Goal: Information Seeking & Learning: Learn about a topic

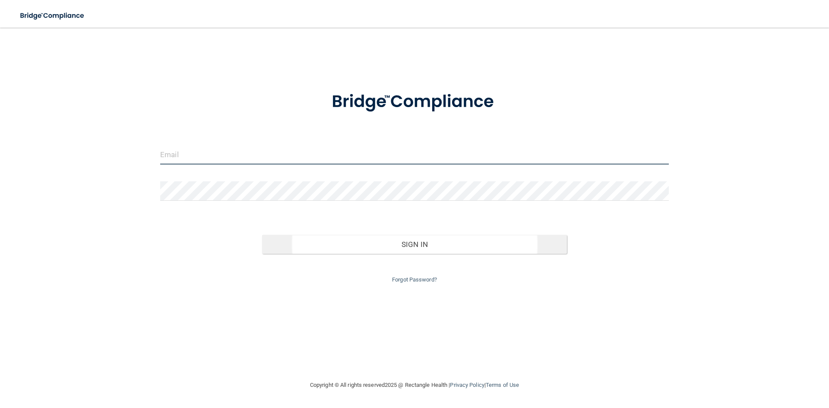
type input "[EMAIL_ADDRESS][DOMAIN_NAME]"
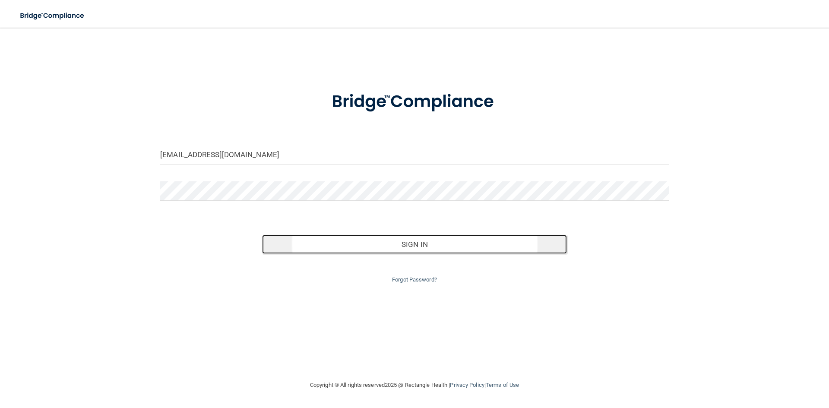
click at [432, 243] on button "Sign In" at bounding box center [414, 244] width 305 height 19
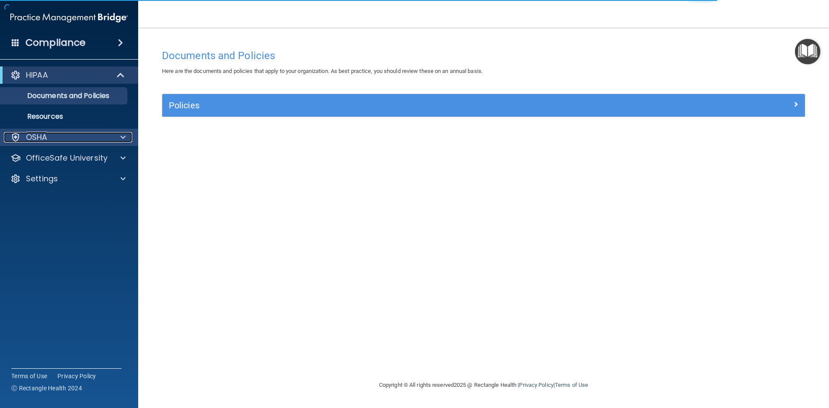
click at [121, 138] on span at bounding box center [122, 137] width 5 height 10
click at [120, 139] on div at bounding box center [122, 137] width 22 height 10
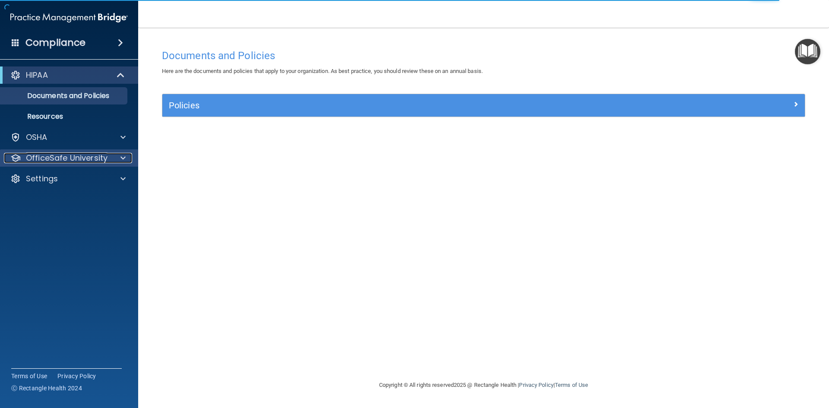
click at [123, 162] on span at bounding box center [122, 158] width 5 height 10
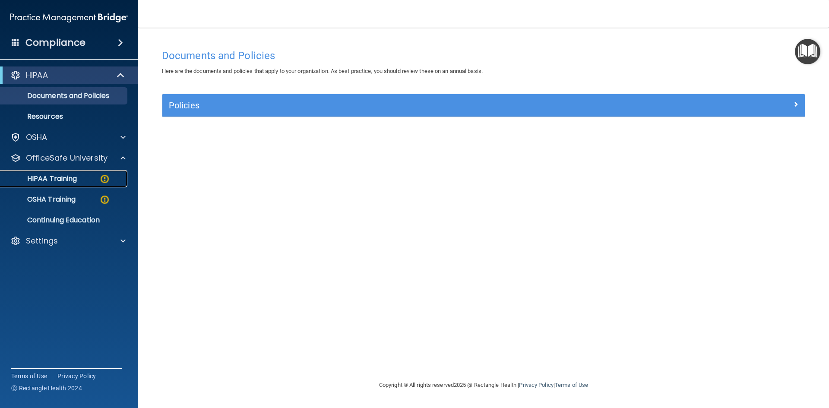
click at [84, 183] on div "HIPAA Training" at bounding box center [65, 178] width 118 height 9
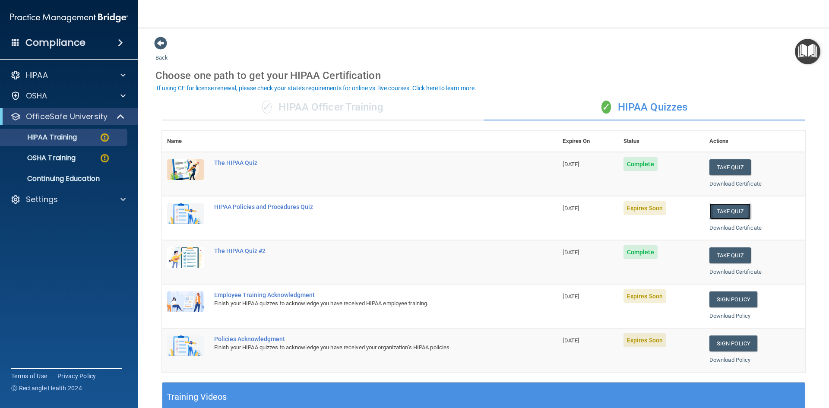
click at [724, 208] on button "Take Quiz" at bounding box center [729, 211] width 41 height 16
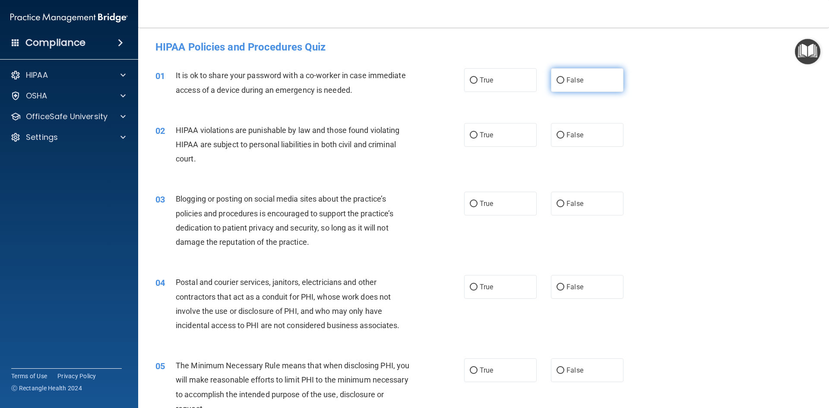
click at [557, 79] on input "False" at bounding box center [561, 80] width 8 height 6
radio input "true"
click at [473, 134] on input "True" at bounding box center [474, 135] width 8 height 6
radio input "true"
click at [474, 203] on label "True" at bounding box center [500, 204] width 73 height 24
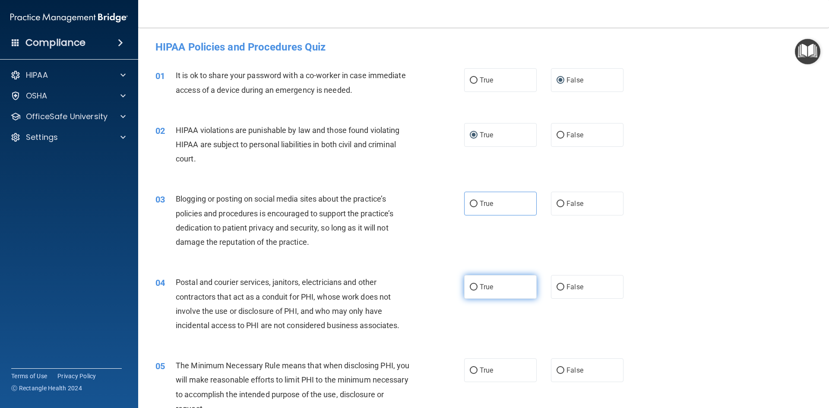
click at [471, 286] on input "True" at bounding box center [474, 287] width 8 height 6
radio input "true"
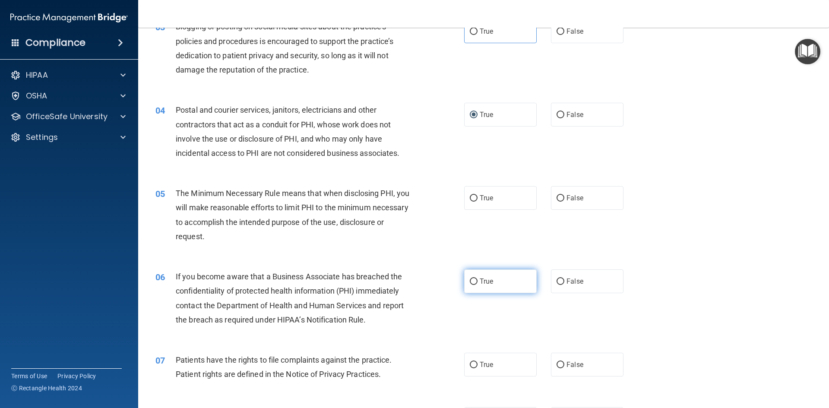
scroll to position [173, 0]
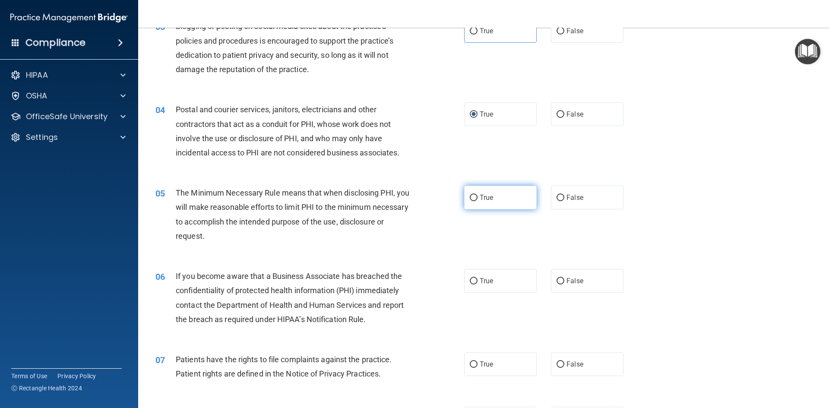
click at [475, 199] on label "True" at bounding box center [500, 198] width 73 height 24
click at [475, 199] on input "True" at bounding box center [474, 198] width 8 height 6
radio input "true"
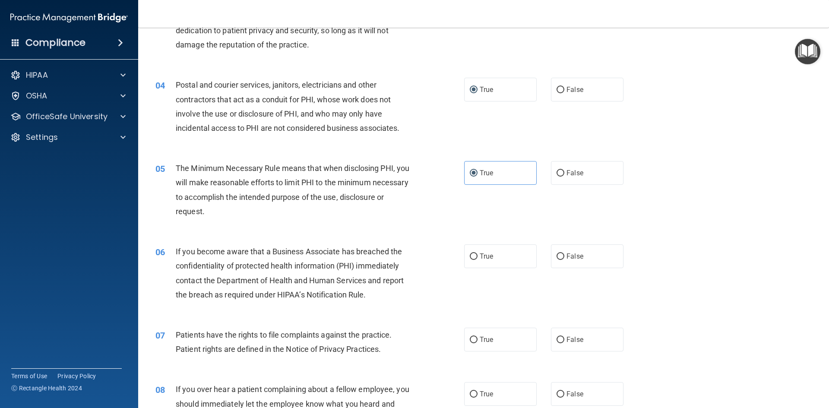
scroll to position [259, 0]
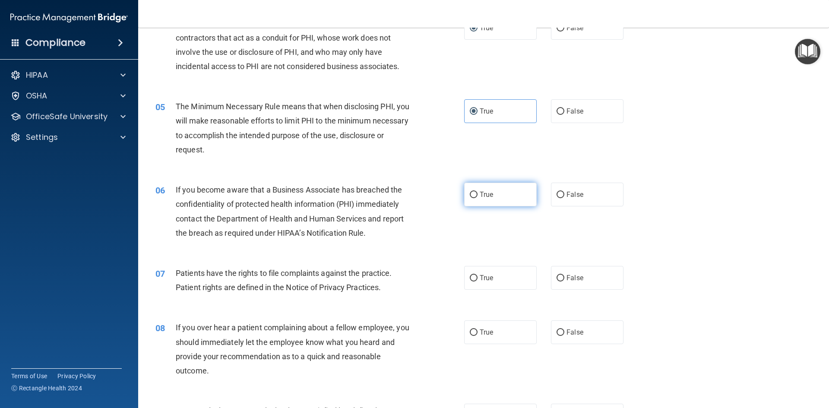
click at [470, 194] on input "True" at bounding box center [474, 195] width 8 height 6
radio input "true"
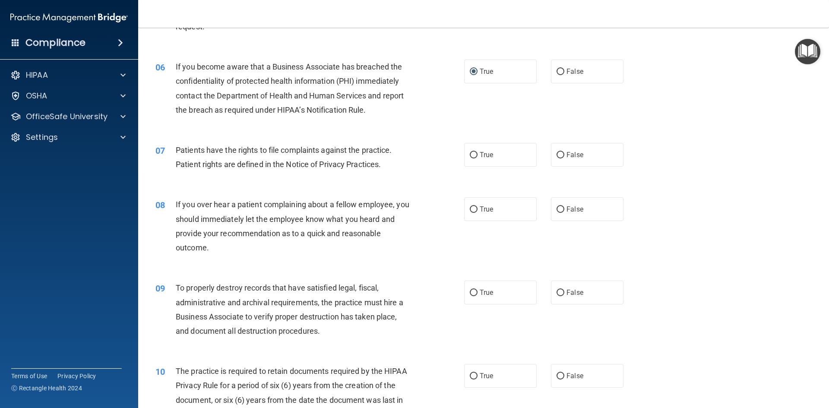
scroll to position [389, 0]
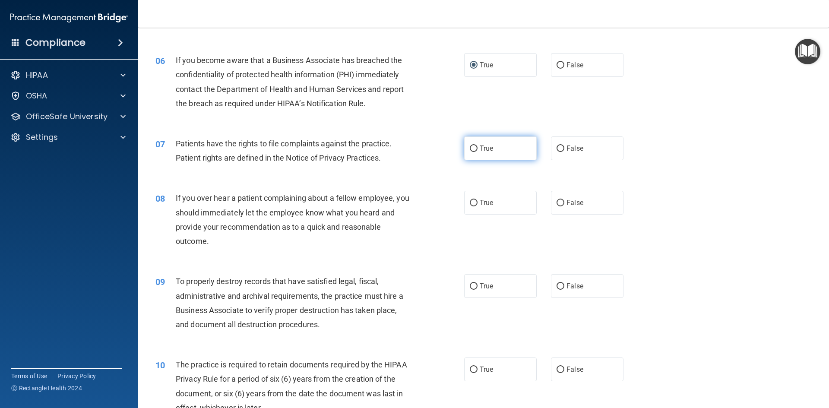
click at [471, 152] on label "True" at bounding box center [500, 148] width 73 height 24
click at [471, 152] on input "True" at bounding box center [474, 148] width 8 height 6
radio input "true"
click at [472, 201] on input "True" at bounding box center [474, 203] width 8 height 6
radio input "true"
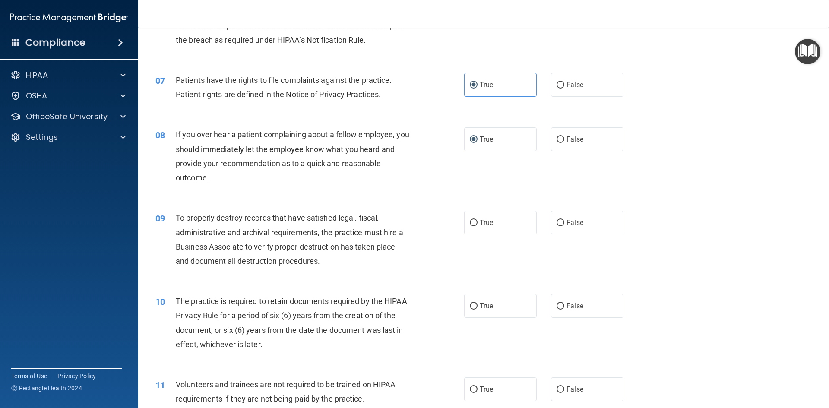
scroll to position [475, 0]
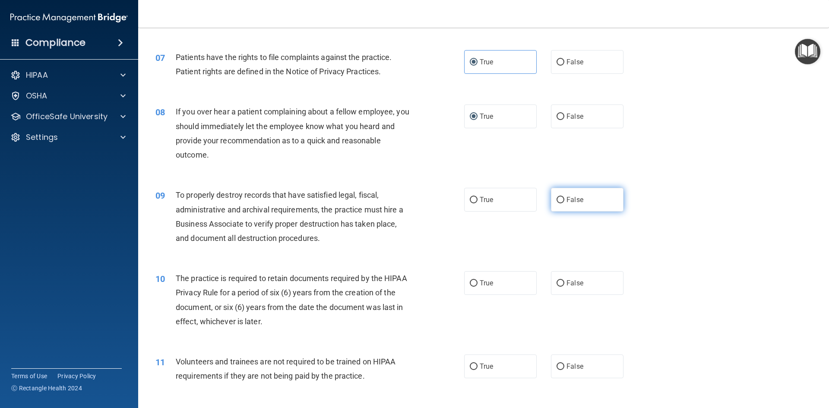
click at [559, 199] on input "False" at bounding box center [561, 200] width 8 height 6
radio input "true"
click at [557, 285] on input "False" at bounding box center [561, 283] width 8 height 6
radio input "true"
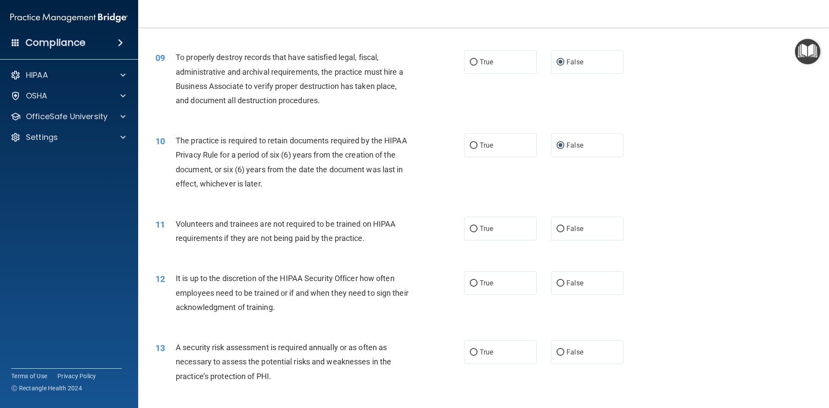
scroll to position [648, 0]
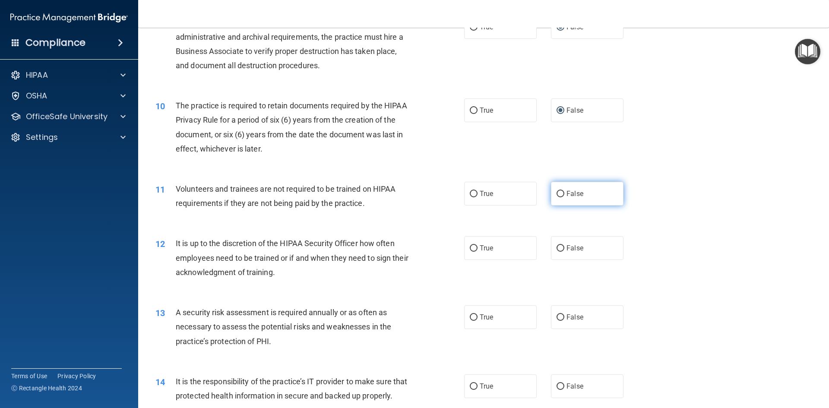
click at [557, 193] on input "False" at bounding box center [561, 194] width 8 height 6
radio input "true"
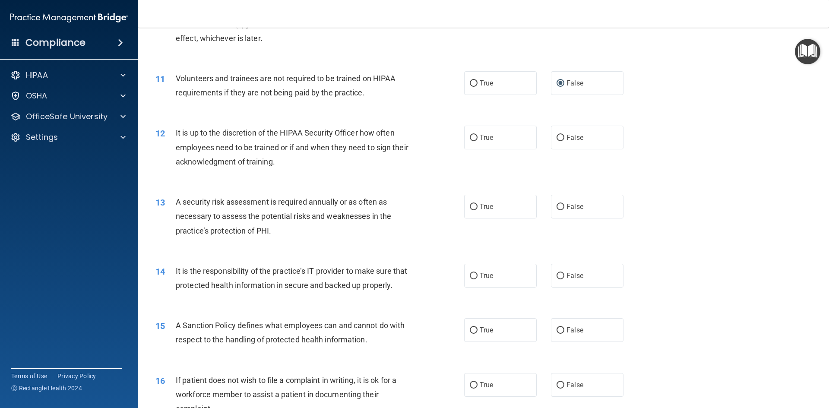
scroll to position [777, 0]
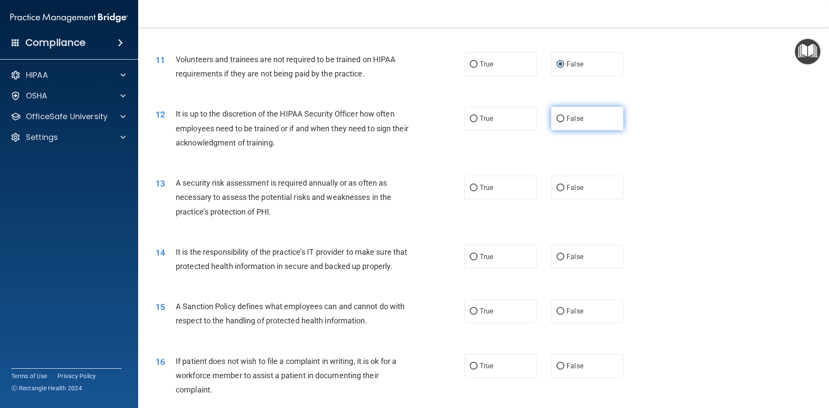
click at [558, 116] on input "False" at bounding box center [561, 119] width 8 height 6
radio input "true"
click at [470, 185] on input "True" at bounding box center [474, 188] width 8 height 6
radio input "true"
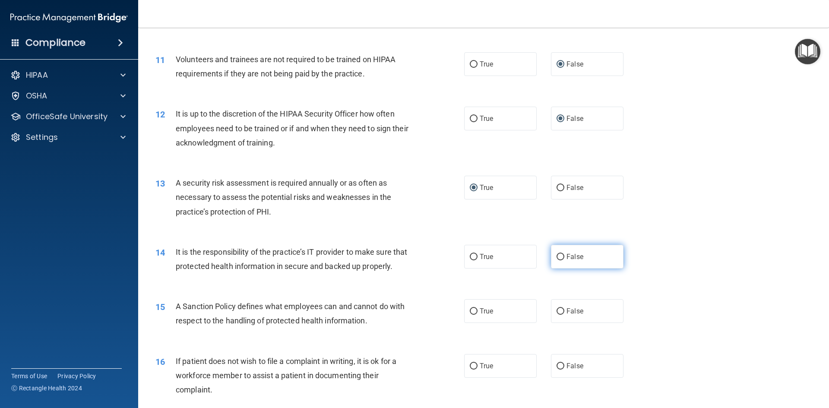
click at [558, 254] on input "False" at bounding box center [561, 257] width 8 height 6
radio input "true"
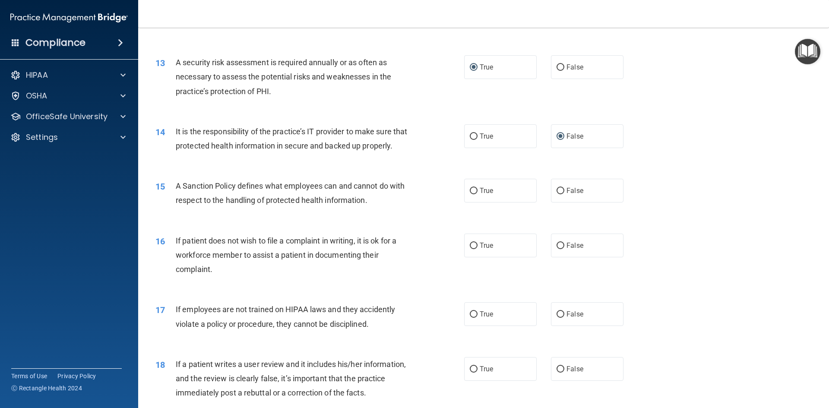
scroll to position [950, 0]
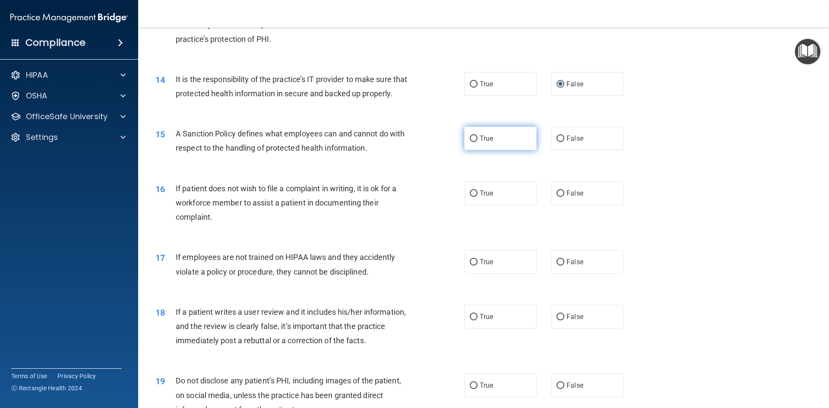
click at [470, 142] on input "True" at bounding box center [474, 139] width 8 height 6
radio input "true"
click at [470, 197] on input "True" at bounding box center [474, 193] width 8 height 6
radio input "true"
click at [560, 274] on label "False" at bounding box center [587, 262] width 73 height 24
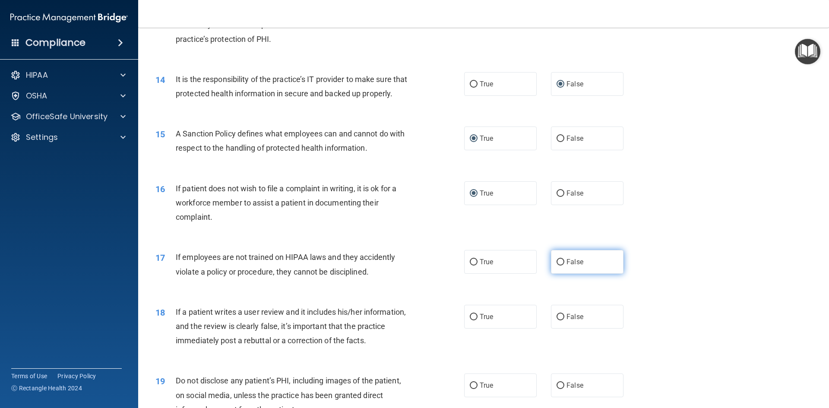
click at [560, 266] on input "False" at bounding box center [561, 262] width 8 height 6
radio input "true"
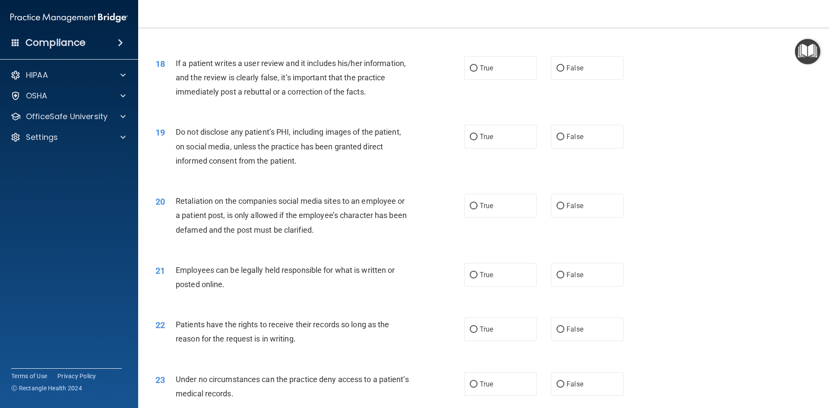
scroll to position [1209, 0]
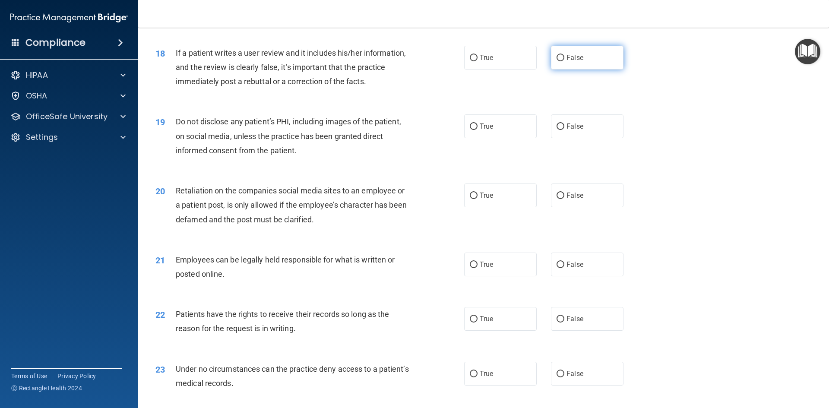
click at [560, 61] on input "False" at bounding box center [561, 58] width 8 height 6
radio input "true"
click at [470, 130] on input "True" at bounding box center [474, 126] width 8 height 6
radio input "true"
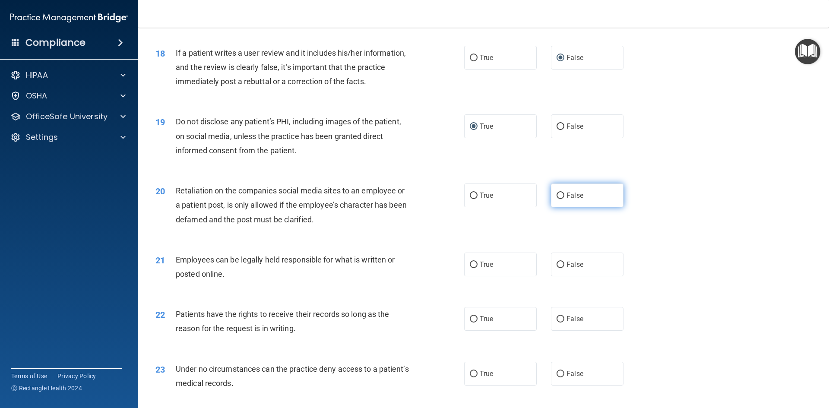
click at [557, 199] on input "False" at bounding box center [561, 196] width 8 height 6
radio input "true"
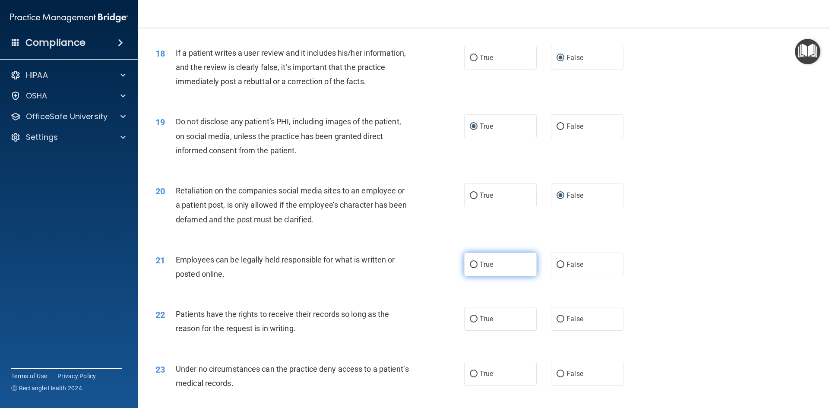
click at [472, 268] on input "True" at bounding box center [474, 265] width 8 height 6
radio input "true"
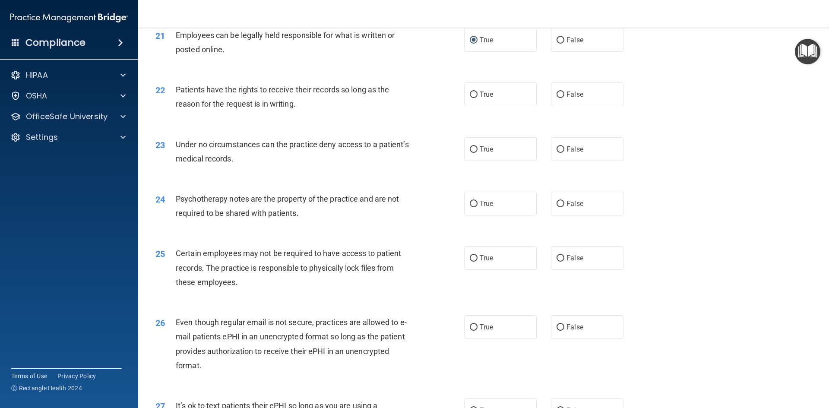
scroll to position [1468, 0]
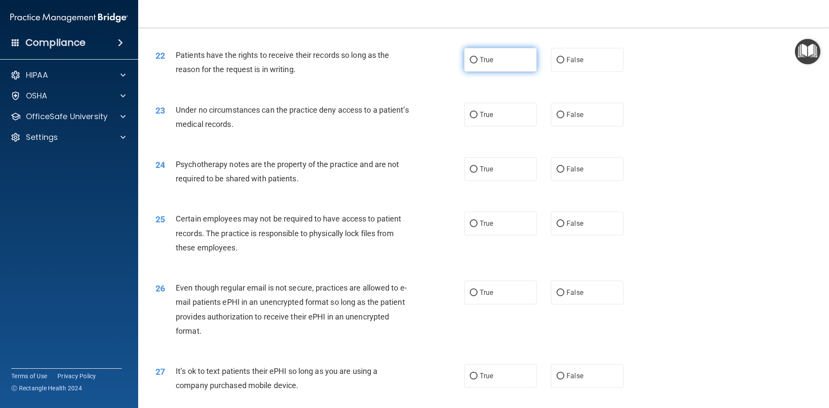
click at [488, 72] on label "True" at bounding box center [500, 60] width 73 height 24
click at [478, 63] on input "True" at bounding box center [474, 60] width 8 height 6
radio input "true"
click at [466, 127] on label "True" at bounding box center [500, 115] width 73 height 24
click at [470, 118] on input "True" at bounding box center [474, 115] width 8 height 6
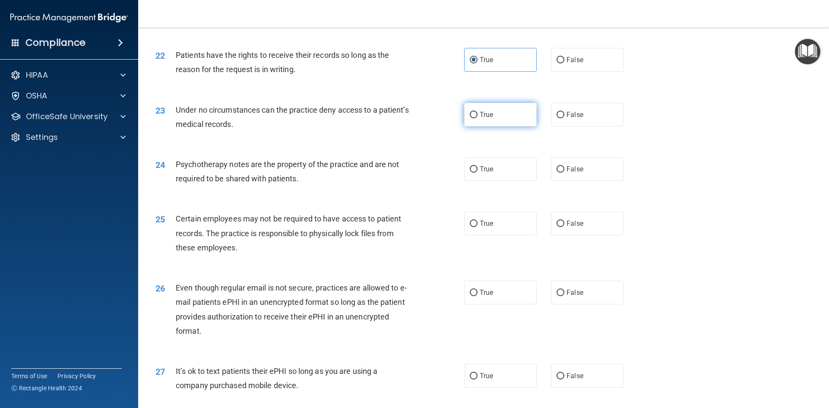
radio input "true"
click at [566, 173] on span "False" at bounding box center [574, 169] width 17 height 8
click at [563, 173] on input "False" at bounding box center [561, 169] width 8 height 6
radio input "true"
click at [471, 227] on input "True" at bounding box center [474, 224] width 8 height 6
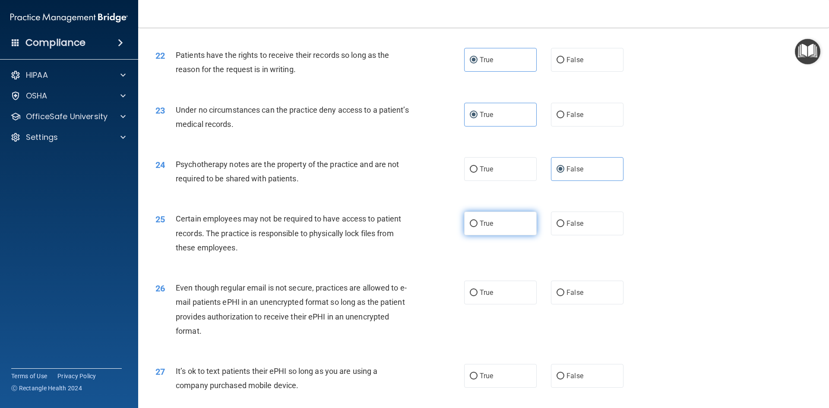
radio input "true"
click at [469, 304] on label "True" at bounding box center [500, 293] width 73 height 24
click at [470, 296] on input "True" at bounding box center [474, 293] width 8 height 6
radio input "true"
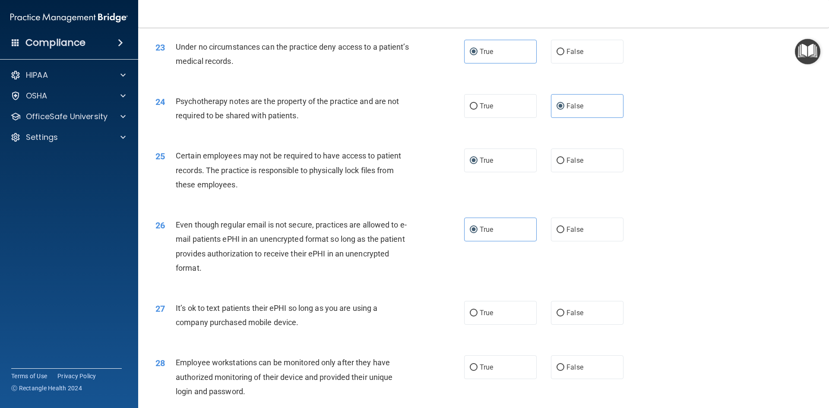
scroll to position [1554, 0]
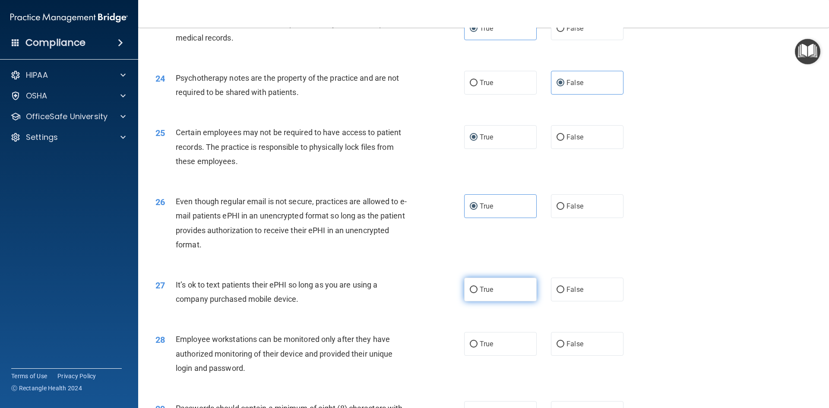
click at [472, 293] on input "True" at bounding box center [474, 290] width 8 height 6
radio input "true"
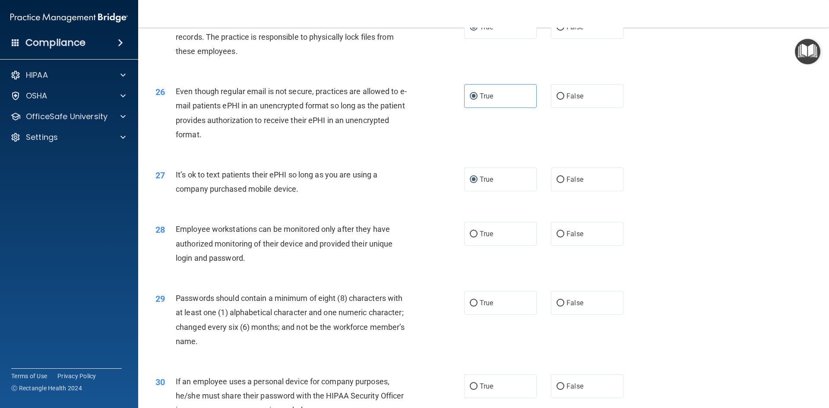
scroll to position [1684, 0]
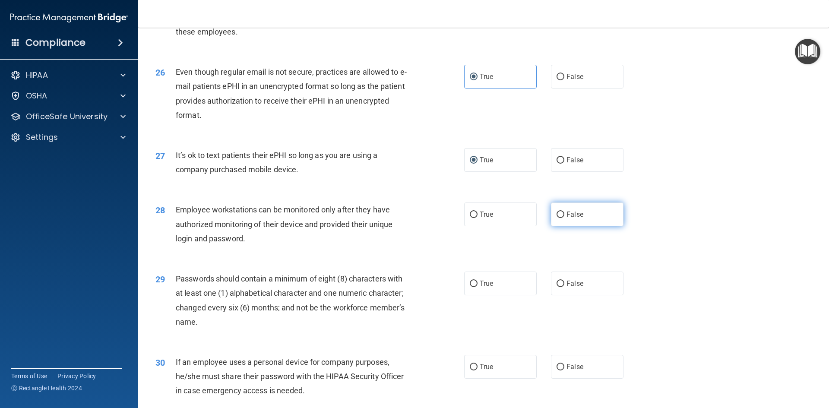
click at [559, 218] on input "False" at bounding box center [561, 215] width 8 height 6
radio input "true"
click at [471, 218] on input "True" at bounding box center [474, 215] width 8 height 6
radio input "true"
click at [557, 218] on input "False" at bounding box center [561, 215] width 8 height 6
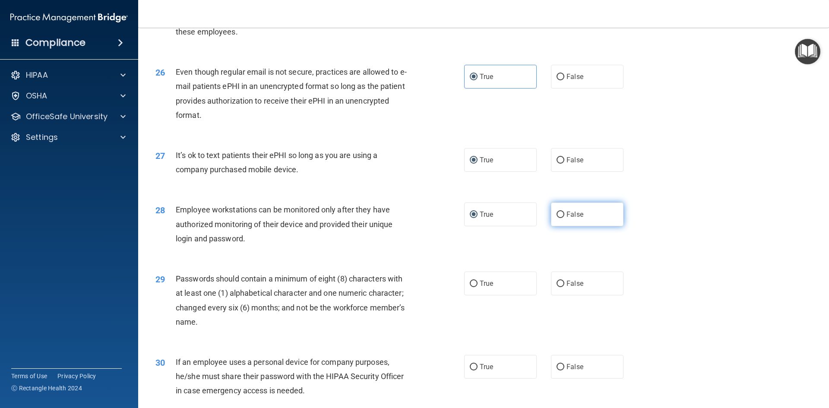
radio input "true"
click at [471, 218] on input "True" at bounding box center [474, 215] width 8 height 6
radio input "true"
radio input "false"
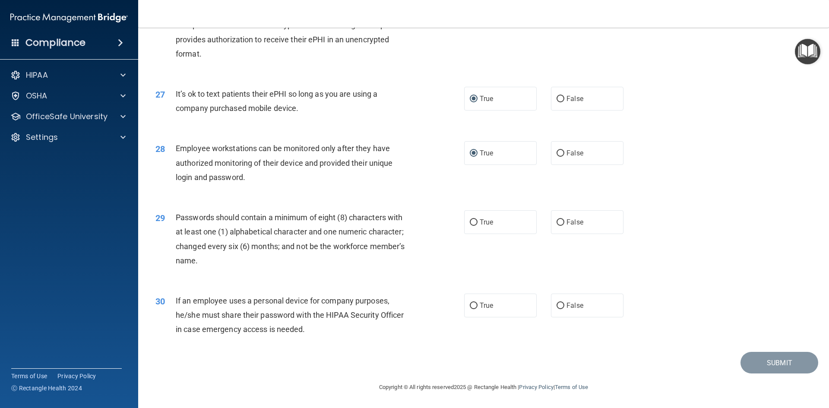
scroll to position [1759, 0]
click at [473, 222] on input "True" at bounding box center [474, 222] width 8 height 6
radio input "true"
click at [480, 307] on span "True" at bounding box center [486, 305] width 13 height 8
click at [478, 307] on input "True" at bounding box center [474, 306] width 8 height 6
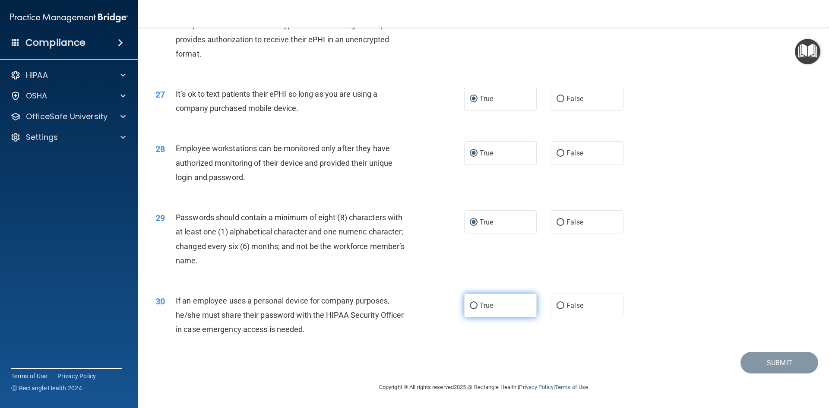
radio input "true"
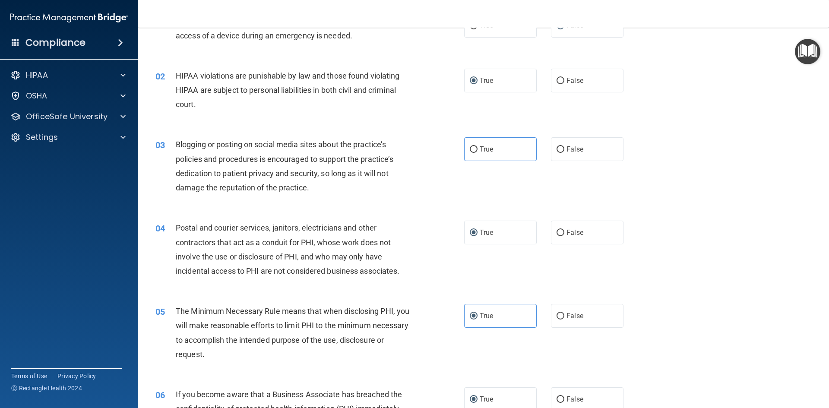
scroll to position [32, 0]
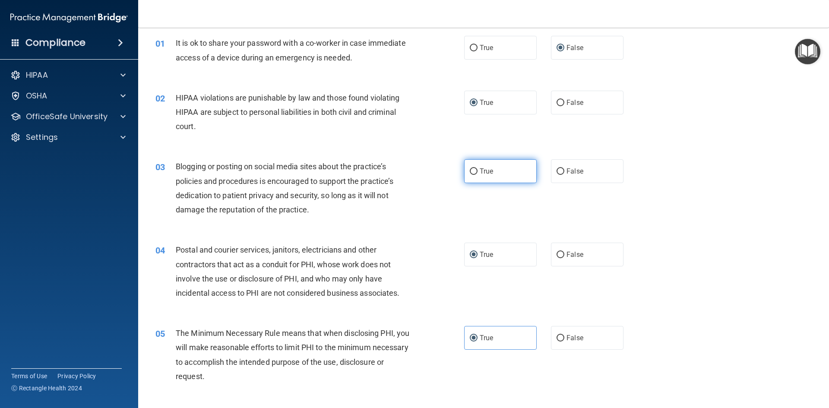
click at [468, 176] on label "True" at bounding box center [500, 171] width 73 height 24
click at [470, 175] on input "True" at bounding box center [474, 171] width 8 height 6
radio input "true"
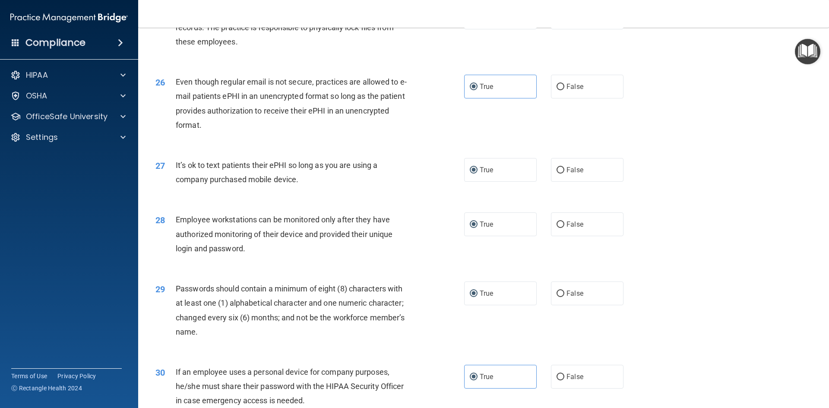
scroll to position [1759, 0]
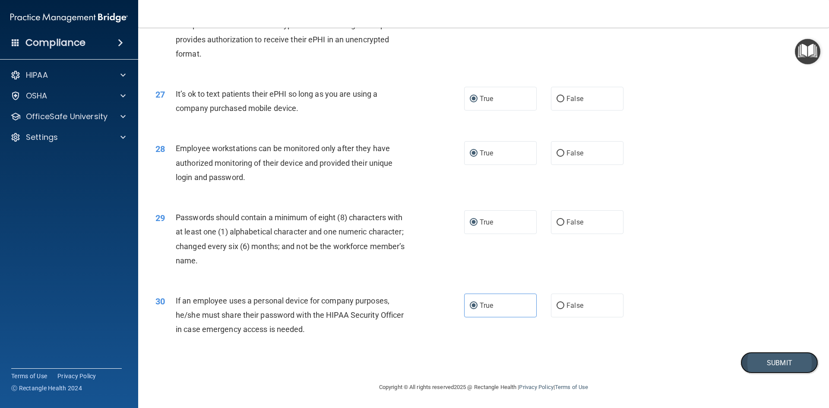
click at [776, 357] on button "Submit" at bounding box center [779, 363] width 78 height 22
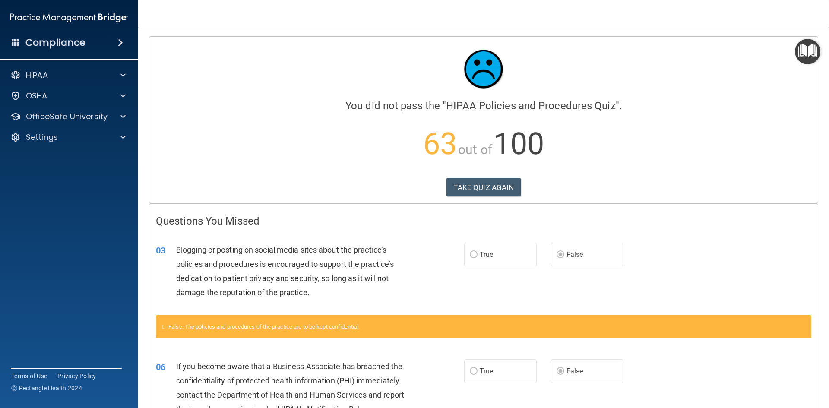
click at [474, 202] on div "Calculating your score.... You did not pass the " HIPAA Policies and Procedures…" at bounding box center [483, 120] width 668 height 166
click at [477, 184] on button "TAKE QUIZ AGAIN" at bounding box center [483, 187] width 75 height 19
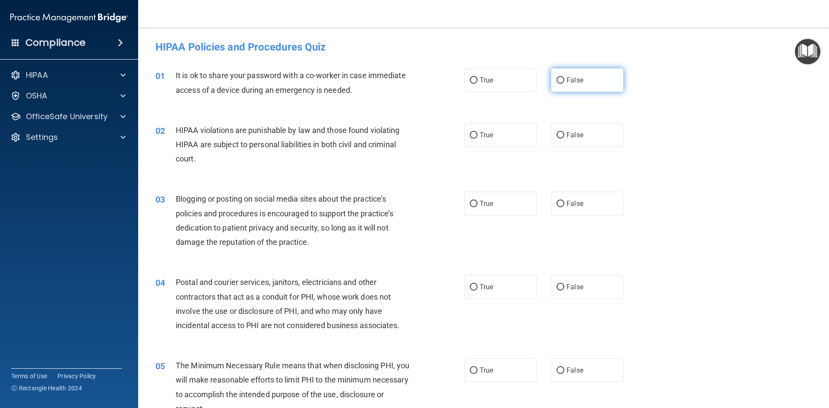
click at [557, 79] on input "False" at bounding box center [561, 80] width 8 height 6
radio input "true"
click at [471, 137] on input "True" at bounding box center [474, 135] width 8 height 6
radio input "true"
click at [557, 201] on input "False" at bounding box center [561, 204] width 8 height 6
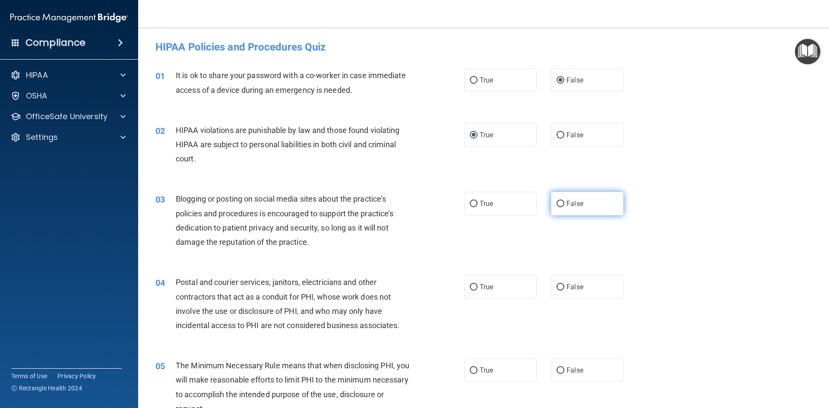
radio input "true"
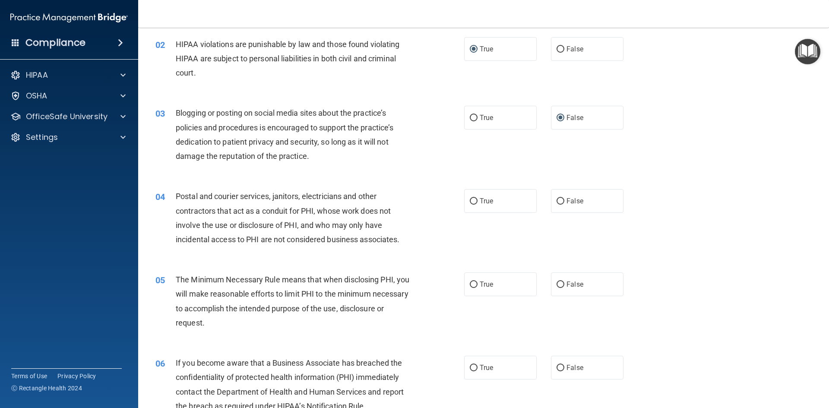
scroll to position [86, 0]
click at [473, 200] on input "True" at bounding box center [474, 201] width 8 height 6
radio input "true"
click at [482, 279] on label "True" at bounding box center [500, 284] width 73 height 24
click at [478, 281] on input "True" at bounding box center [474, 284] width 8 height 6
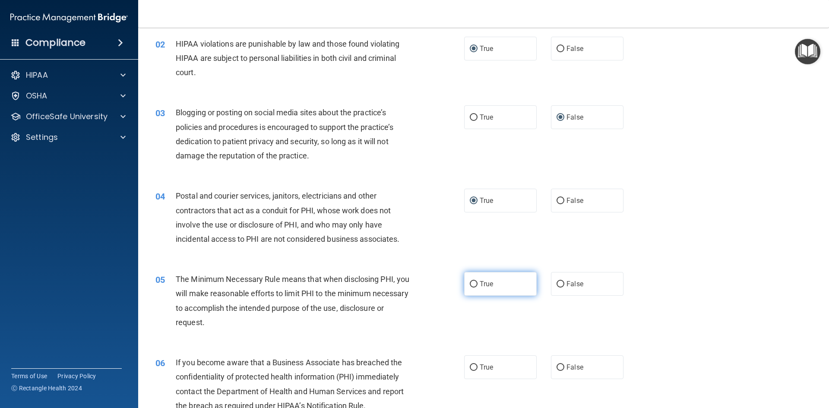
radio input "true"
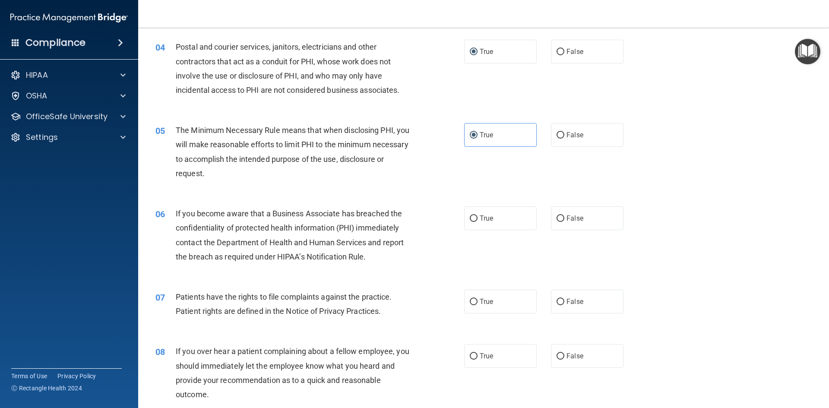
scroll to position [259, 0]
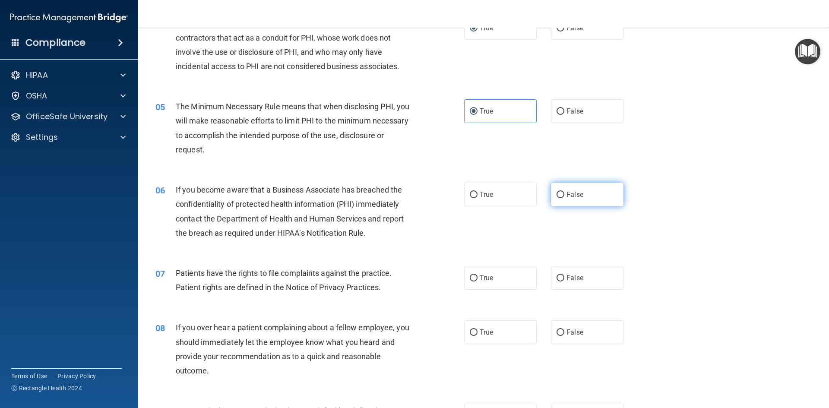
click at [554, 201] on label "False" at bounding box center [587, 195] width 73 height 24
click at [557, 198] on input "False" at bounding box center [561, 195] width 8 height 6
radio input "true"
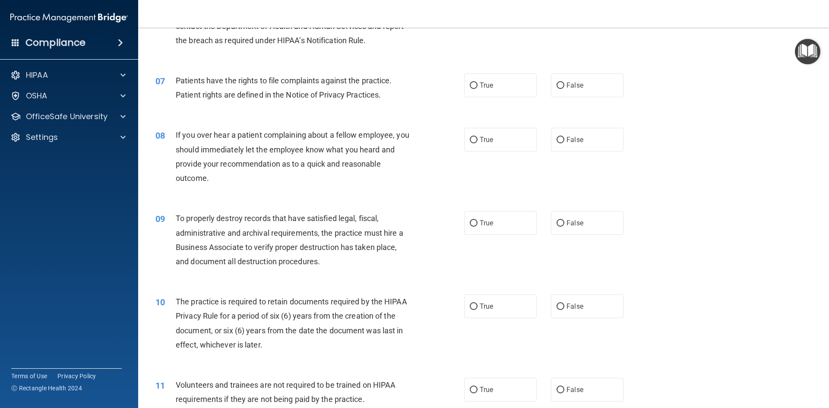
scroll to position [475, 0]
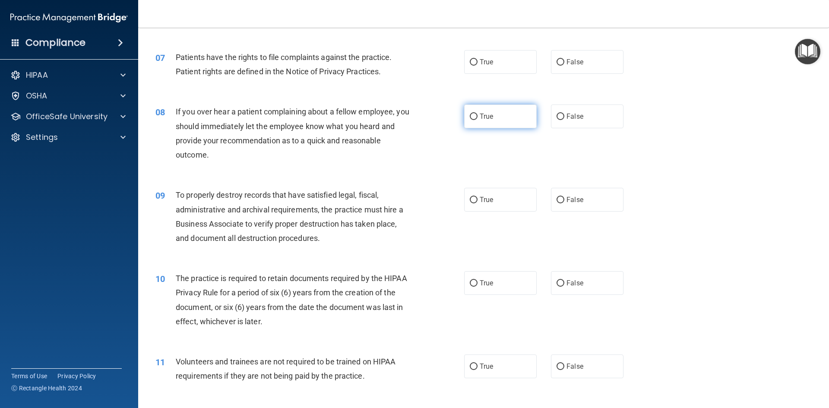
click at [480, 115] on span "True" at bounding box center [486, 116] width 13 height 8
click at [478, 115] on input "True" at bounding box center [474, 117] width 8 height 6
radio input "true"
click at [557, 117] on input "False" at bounding box center [561, 117] width 8 height 6
radio input "true"
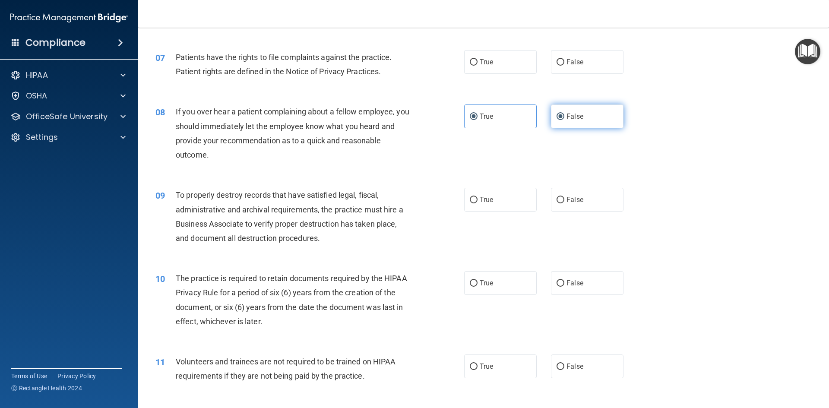
radio input "false"
click at [474, 62] on input "True" at bounding box center [474, 62] width 8 height 6
radio input "true"
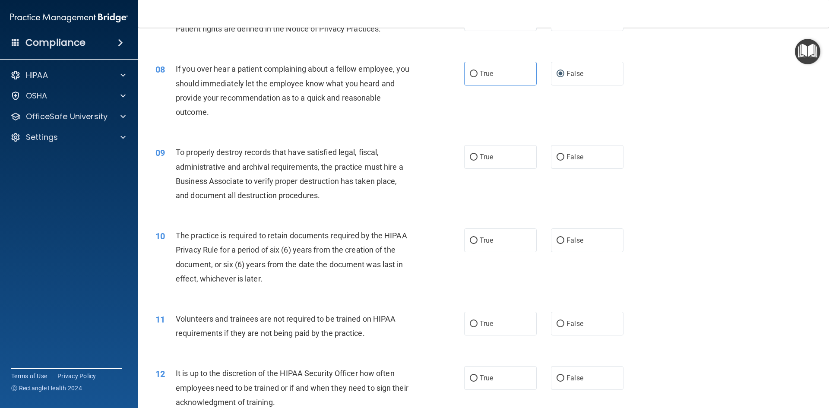
scroll to position [518, 0]
click at [557, 156] on input "False" at bounding box center [561, 157] width 8 height 6
radio input "true"
click at [471, 237] on input "True" at bounding box center [474, 240] width 8 height 6
radio input "true"
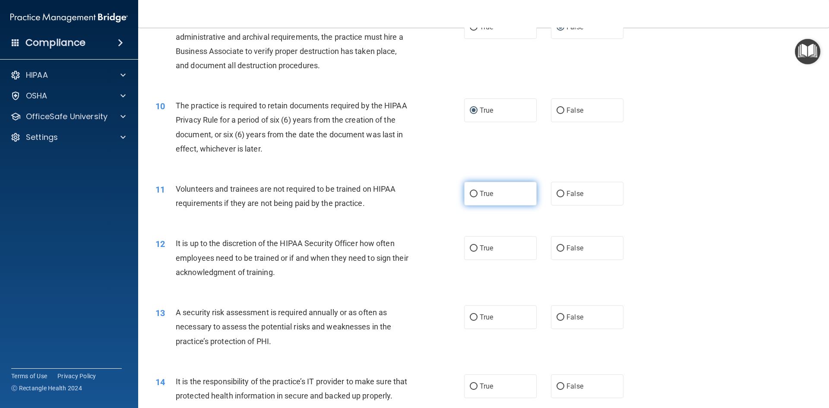
scroll to position [691, 0]
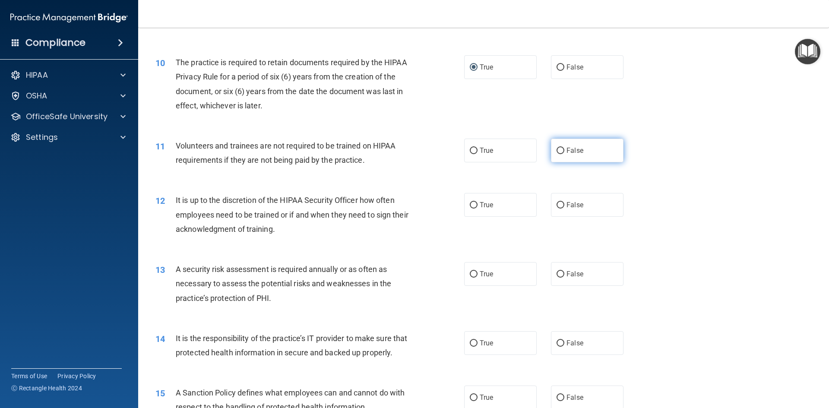
click at [557, 151] on input "False" at bounding box center [561, 151] width 8 height 6
radio input "true"
click at [557, 204] on input "False" at bounding box center [561, 205] width 8 height 6
radio input "true"
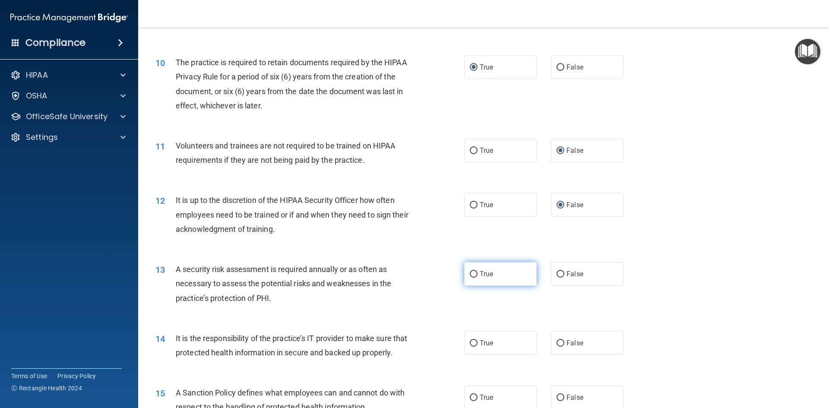
click at [472, 276] on input "True" at bounding box center [474, 274] width 8 height 6
radio input "true"
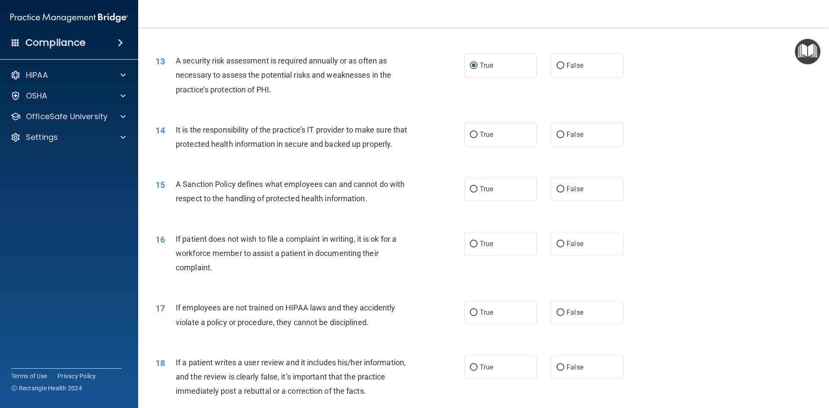
scroll to position [907, 0]
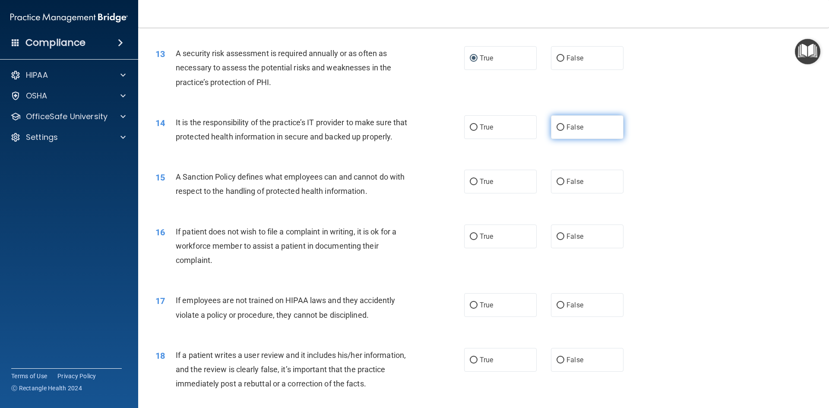
click at [566, 123] on span "False" at bounding box center [574, 127] width 17 height 8
click at [563, 124] on input "False" at bounding box center [561, 127] width 8 height 6
radio input "true"
click at [559, 185] on input "False" at bounding box center [561, 182] width 8 height 6
radio input "true"
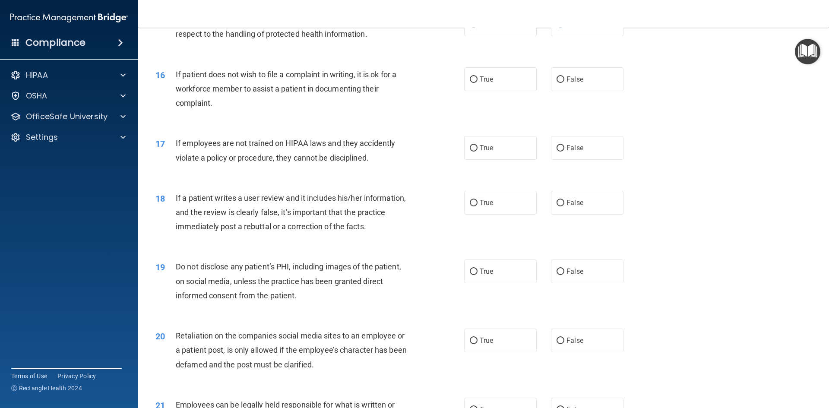
scroll to position [1079, 0]
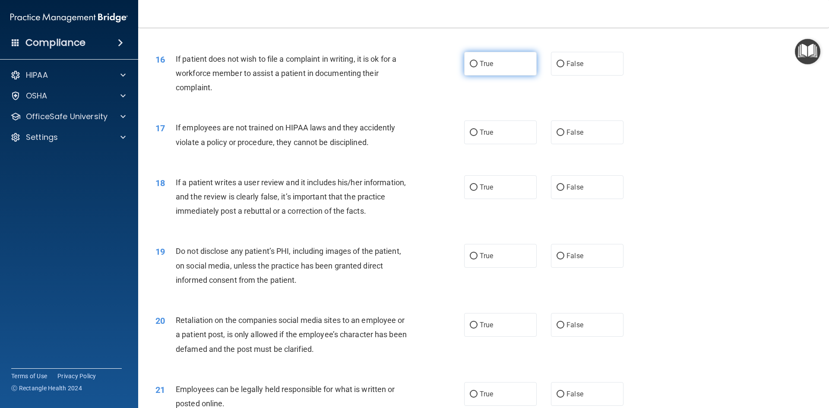
click at [471, 67] on input "True" at bounding box center [474, 64] width 8 height 6
radio input "true"
click at [559, 142] on label "False" at bounding box center [587, 132] width 73 height 24
click at [559, 136] on input "False" at bounding box center [561, 133] width 8 height 6
radio input "true"
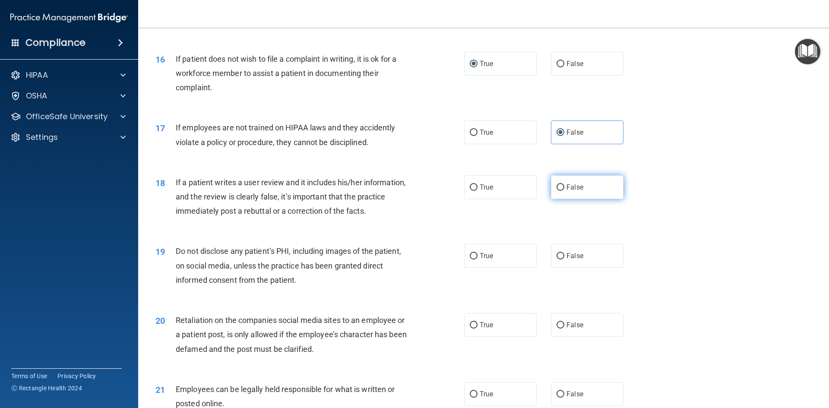
click at [557, 191] on input "False" at bounding box center [561, 187] width 8 height 6
radio input "true"
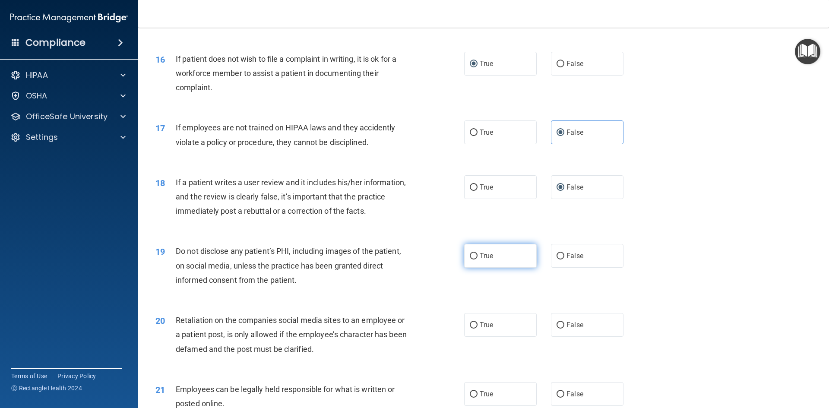
click at [471, 259] on input "True" at bounding box center [474, 256] width 8 height 6
radio input "true"
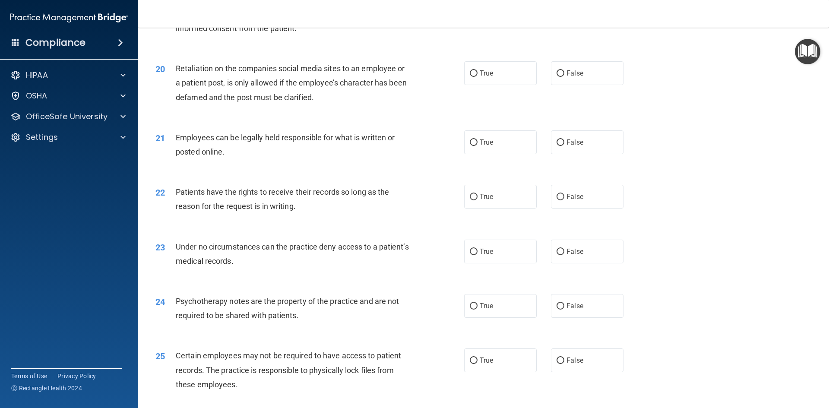
scroll to position [1338, 0]
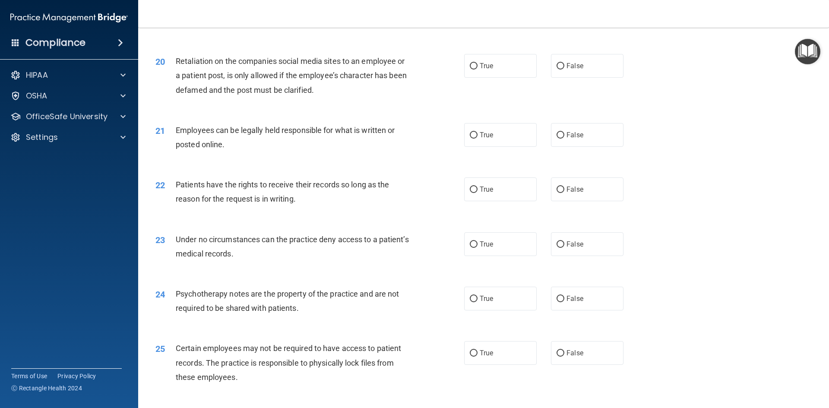
click at [545, 78] on div "True False" at bounding box center [551, 66] width 174 height 24
click at [559, 70] on input "False" at bounding box center [561, 66] width 8 height 6
radio input "true"
click at [470, 139] on input "True" at bounding box center [474, 135] width 8 height 6
radio input "true"
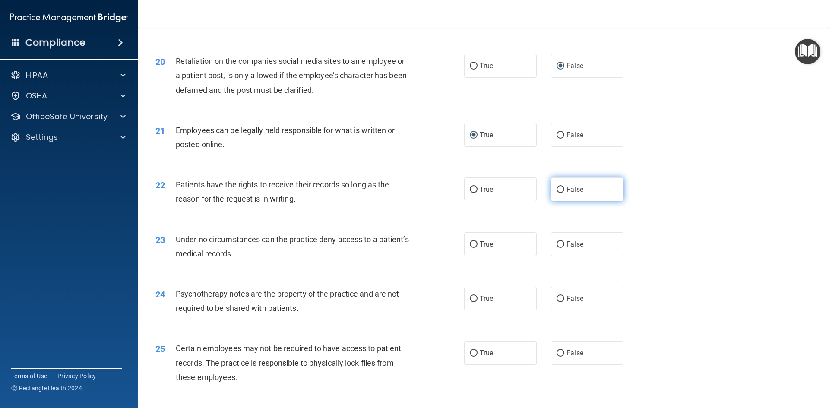
click at [557, 193] on input "False" at bounding box center [561, 190] width 8 height 6
radio input "true"
click at [474, 248] on input "True" at bounding box center [474, 244] width 8 height 6
radio input "true"
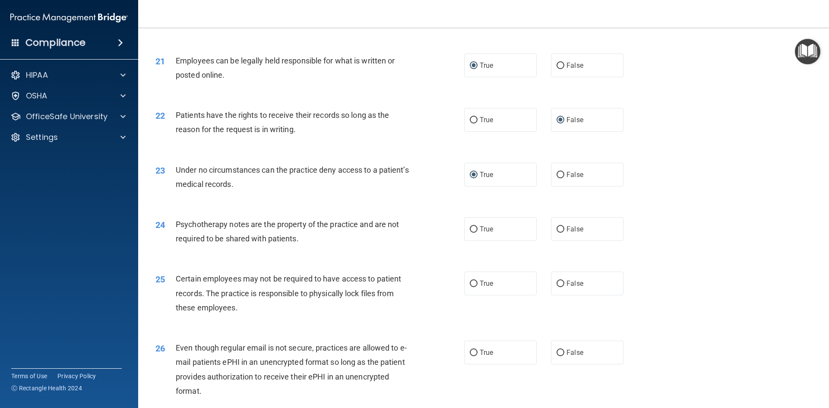
scroll to position [1425, 0]
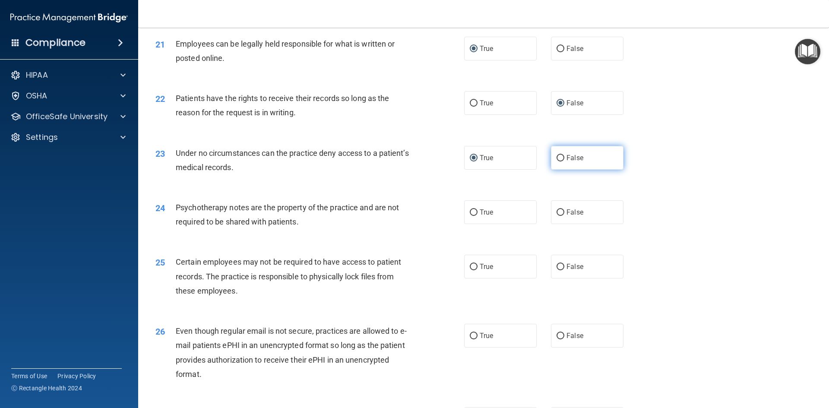
click at [557, 161] on input "False" at bounding box center [561, 158] width 8 height 6
radio input "true"
radio input "false"
click at [472, 216] on input "True" at bounding box center [474, 212] width 8 height 6
radio input "true"
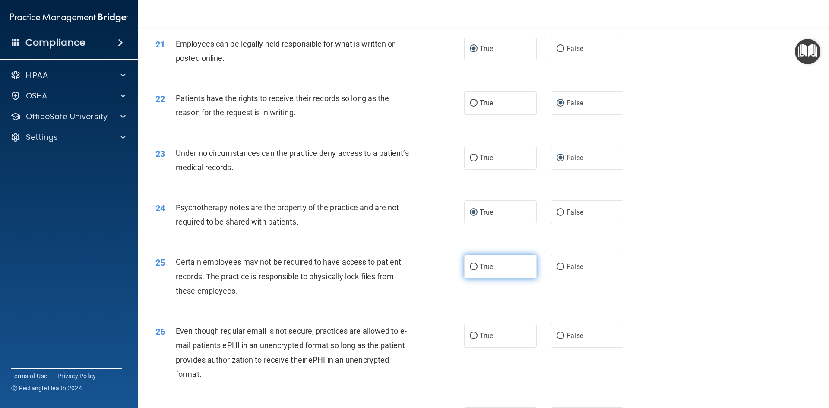
click at [473, 270] on input "True" at bounding box center [474, 267] width 8 height 6
radio input "true"
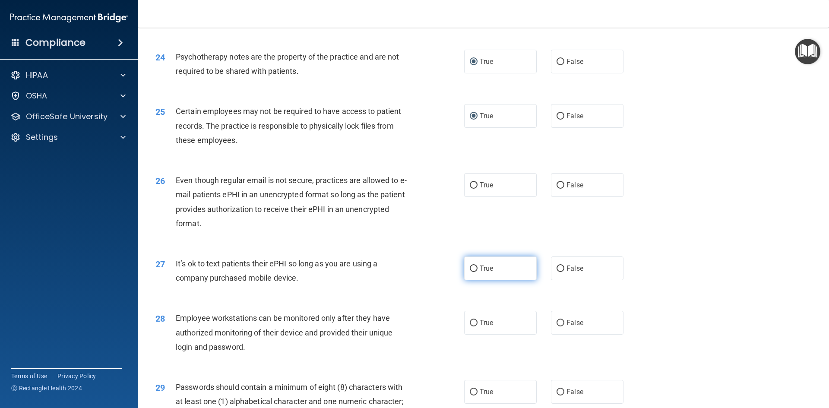
scroll to position [1597, 0]
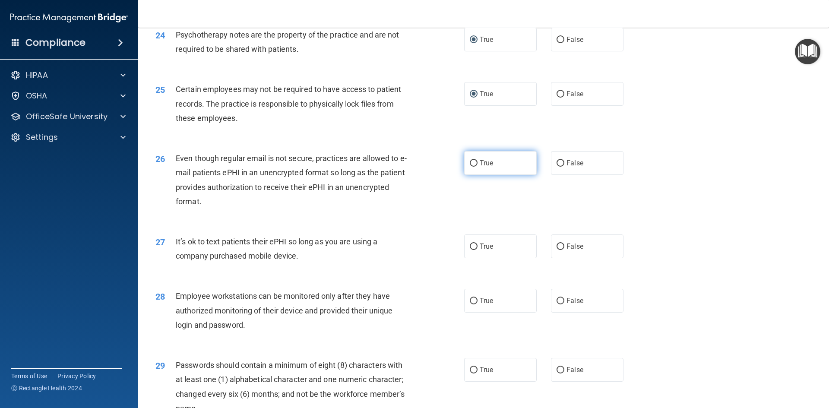
click at [472, 167] on input "True" at bounding box center [474, 163] width 8 height 6
radio input "true"
click at [557, 250] on input "False" at bounding box center [561, 247] width 8 height 6
radio input "true"
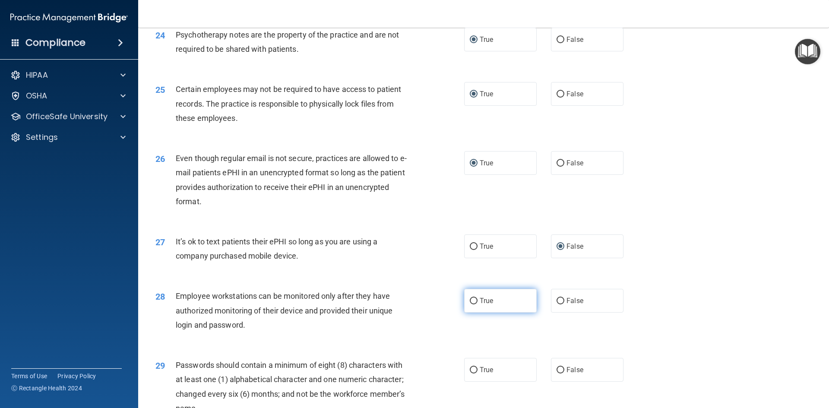
click at [472, 304] on input "True" at bounding box center [474, 301] width 8 height 6
radio input "true"
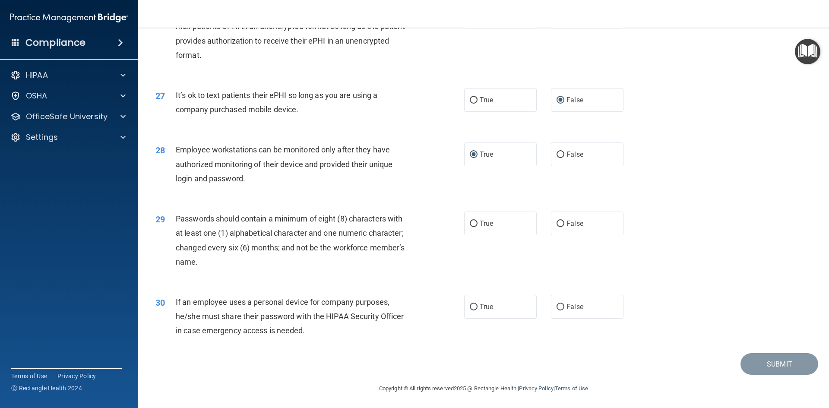
scroll to position [1759, 0]
click at [473, 225] on input "True" at bounding box center [474, 222] width 8 height 6
radio input "true"
click at [558, 156] on input "False" at bounding box center [561, 153] width 8 height 6
radio input "true"
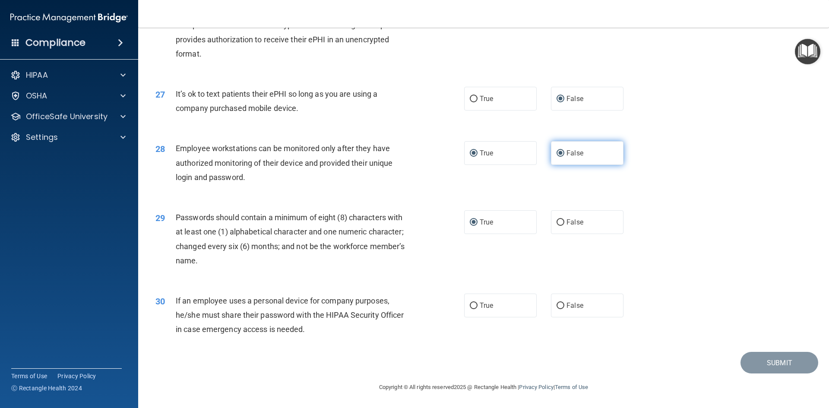
radio input "false"
click at [557, 306] on input "False" at bounding box center [561, 306] width 8 height 6
radio input "true"
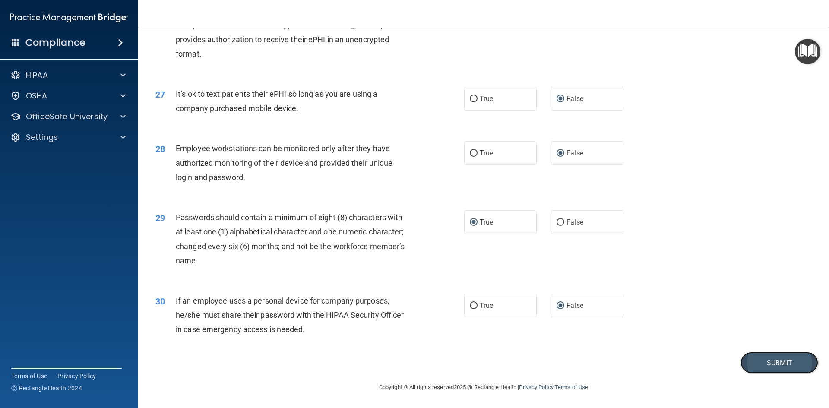
click at [778, 361] on button "Submit" at bounding box center [779, 363] width 78 height 22
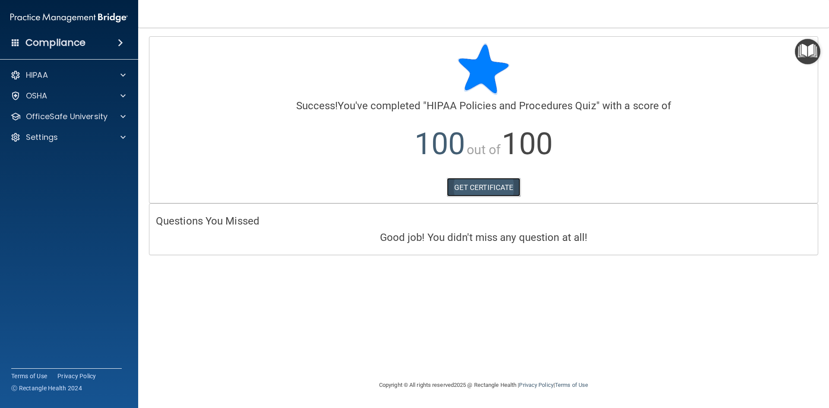
click at [483, 187] on link "GET CERTIFICATE" at bounding box center [484, 187] width 74 height 19
click at [121, 112] on span at bounding box center [122, 116] width 5 height 10
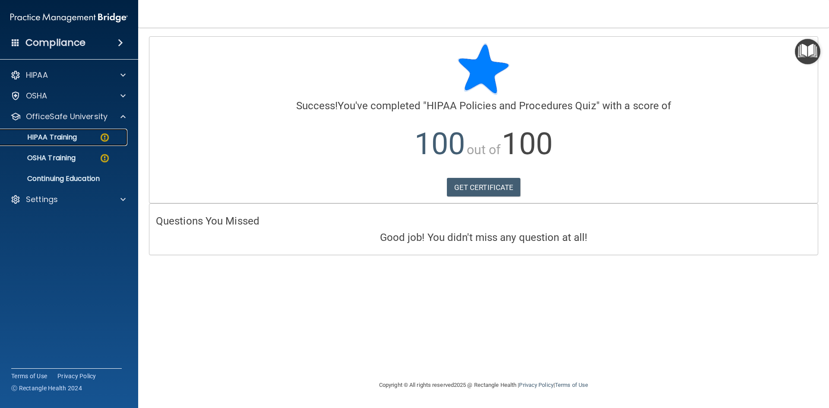
click at [78, 141] on div "HIPAA Training" at bounding box center [65, 137] width 118 height 9
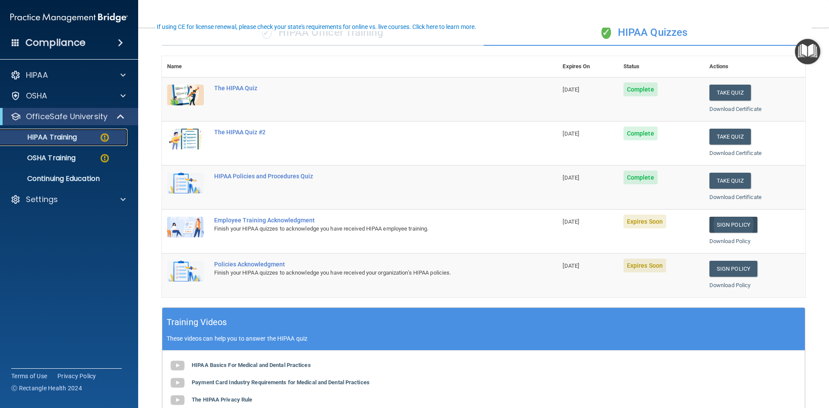
scroll to position [86, 0]
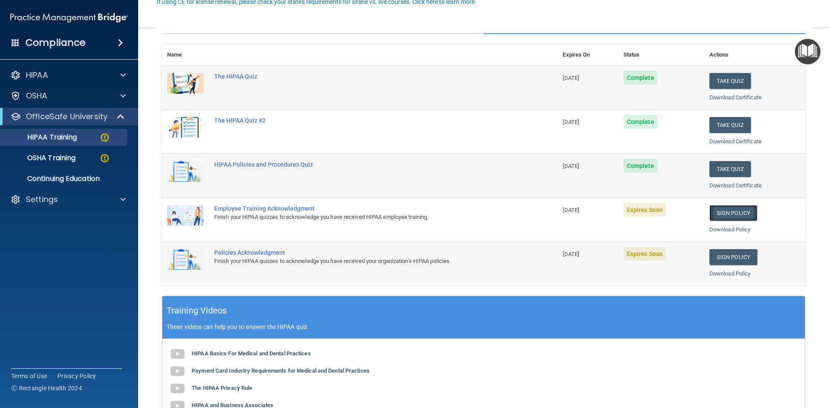
click at [739, 210] on link "Sign Policy" at bounding box center [733, 213] width 48 height 16
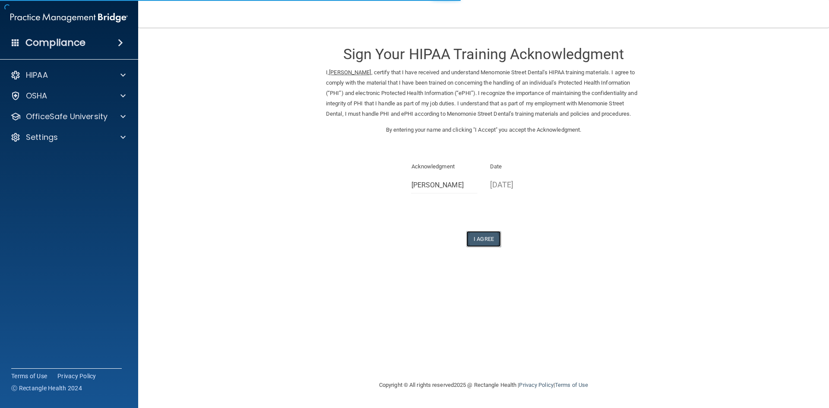
click at [482, 247] on button "I Agree" at bounding box center [483, 239] width 35 height 16
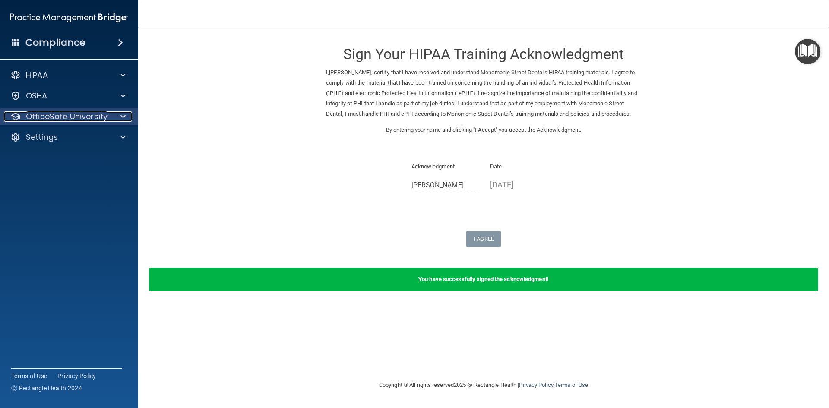
click at [121, 114] on span at bounding box center [122, 116] width 5 height 10
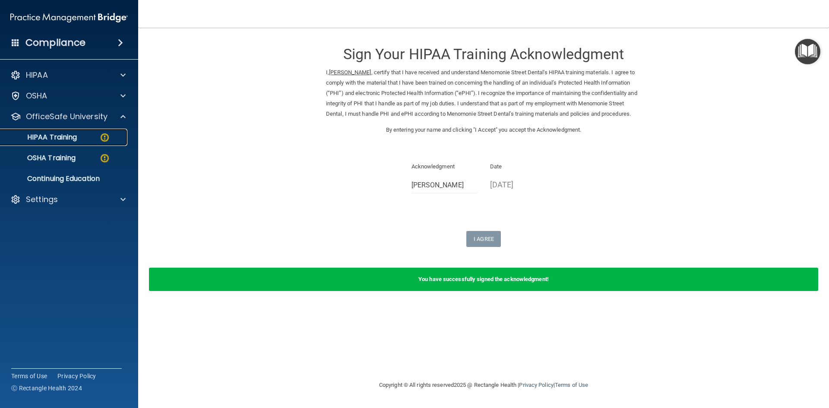
click at [75, 142] on p "HIPAA Training" at bounding box center [41, 137] width 71 height 9
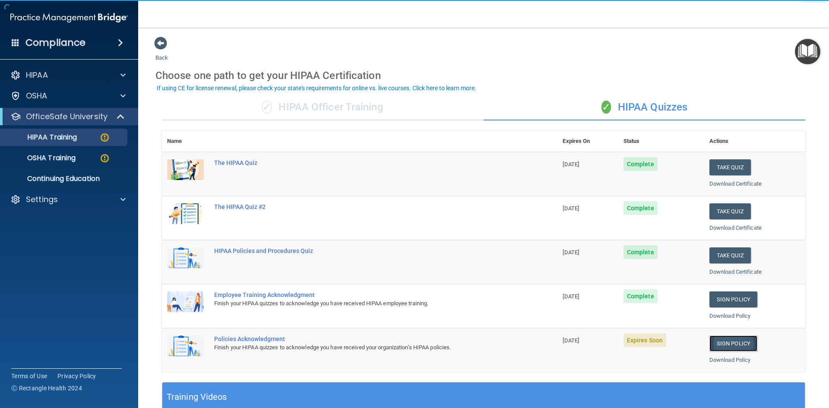
click at [716, 343] on link "Sign Policy" at bounding box center [733, 343] width 48 height 16
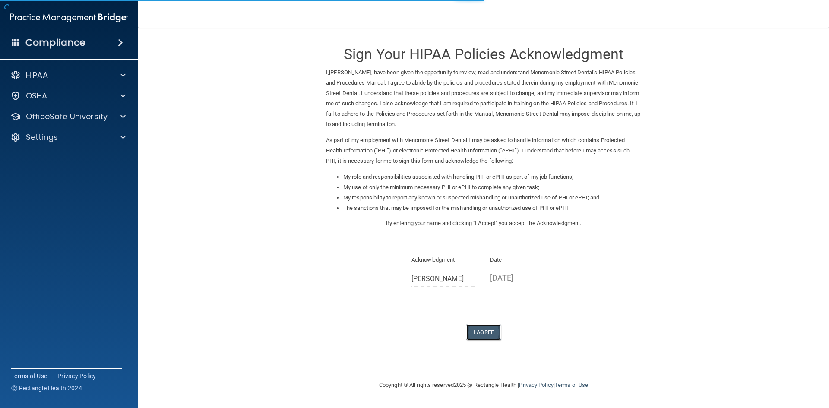
click at [473, 329] on button "I Agree" at bounding box center [483, 332] width 35 height 16
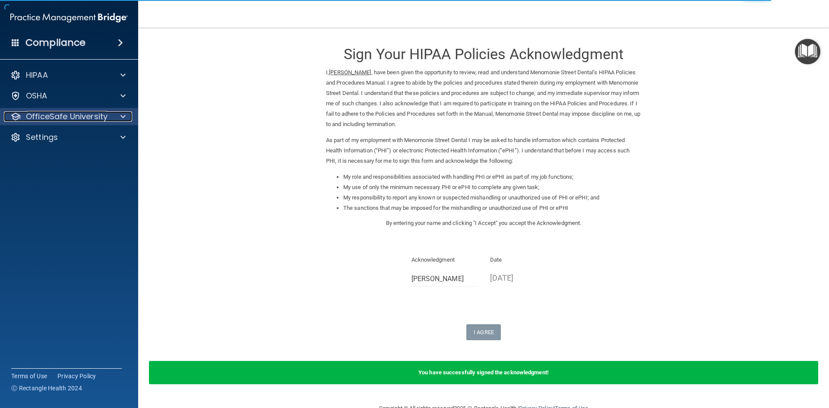
click at [115, 114] on div at bounding box center [122, 116] width 22 height 10
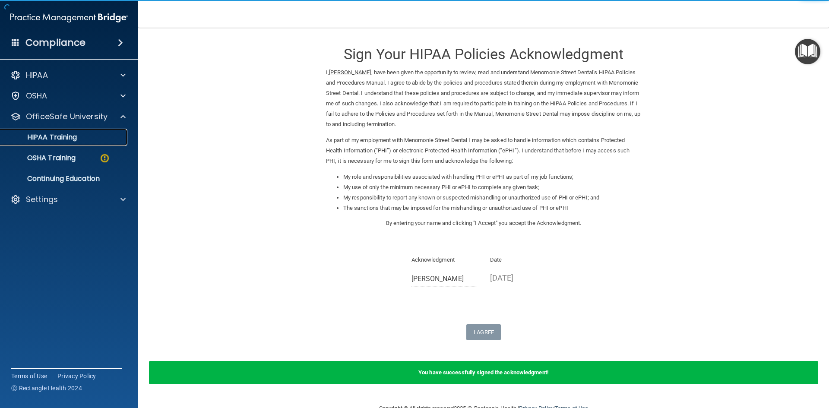
click at [65, 141] on p "HIPAA Training" at bounding box center [41, 137] width 71 height 9
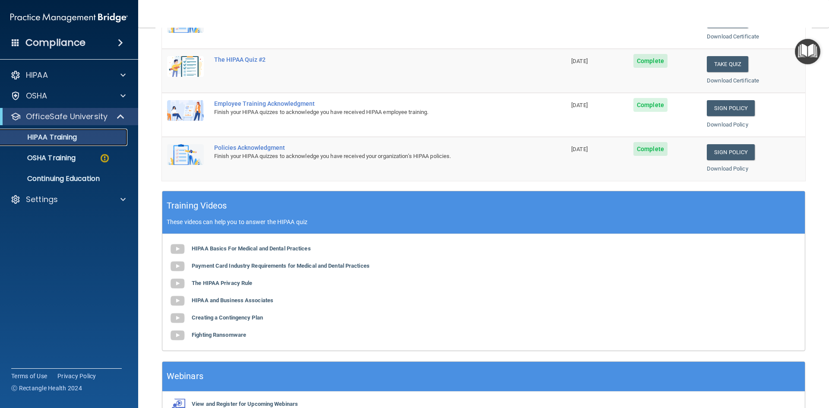
scroll to position [216, 0]
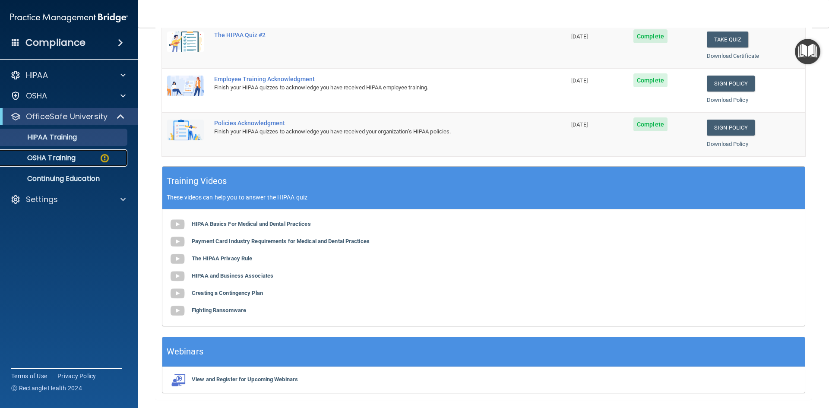
click at [60, 161] on p "OSHA Training" at bounding box center [41, 158] width 70 height 9
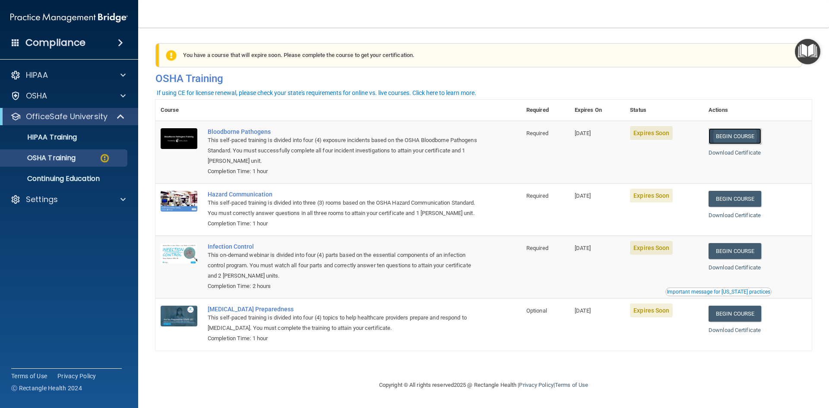
click at [748, 136] on link "Begin Course" at bounding box center [735, 136] width 53 height 16
click at [746, 139] on link "Begin Course" at bounding box center [735, 136] width 53 height 16
click at [744, 216] on link "Download Certificate" at bounding box center [735, 215] width 52 height 6
click at [739, 196] on link "Begin Course" at bounding box center [735, 199] width 53 height 16
click at [753, 259] on link "Begin Course" at bounding box center [735, 251] width 53 height 16
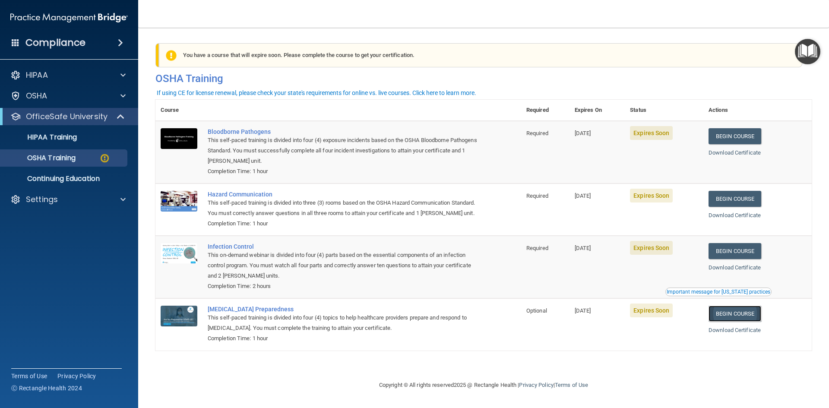
click at [733, 322] on link "Begin Course" at bounding box center [735, 314] width 53 height 16
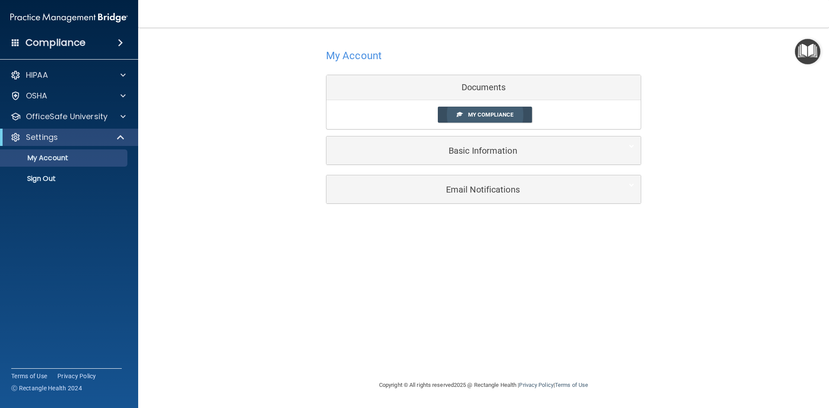
click at [494, 113] on span "My Compliance" at bounding box center [490, 114] width 45 height 6
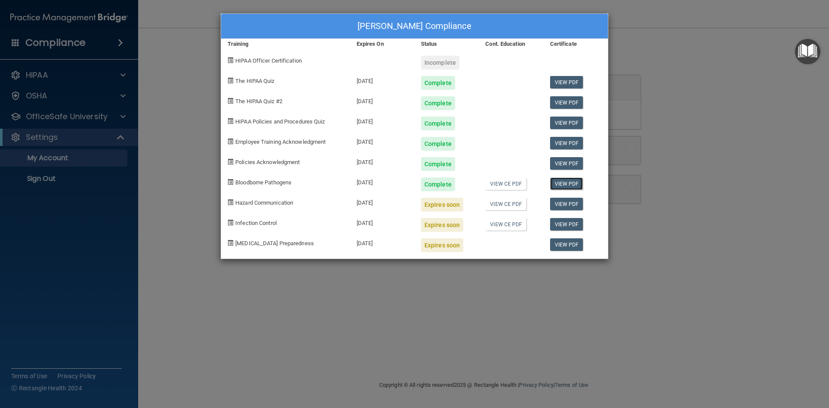
click at [576, 179] on link "View PDF" at bounding box center [566, 183] width 33 height 13
click at [515, 206] on link "View CE PDF" at bounding box center [505, 204] width 41 height 13
click at [507, 184] on link "View CE PDF" at bounding box center [505, 183] width 41 height 13
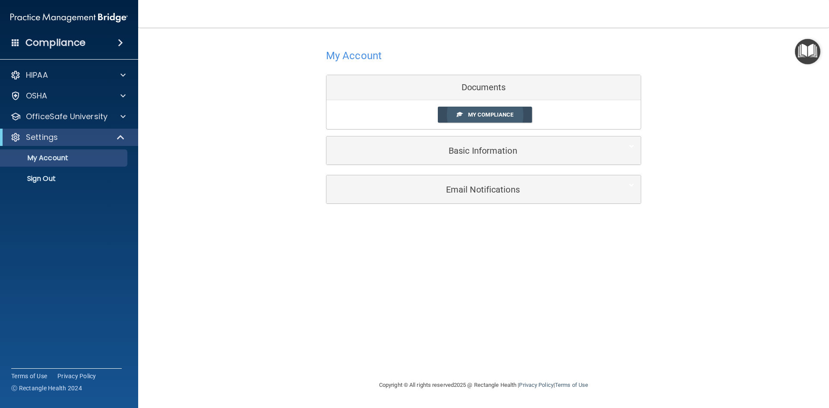
click at [509, 110] on link "My Compliance" at bounding box center [485, 115] width 95 height 16
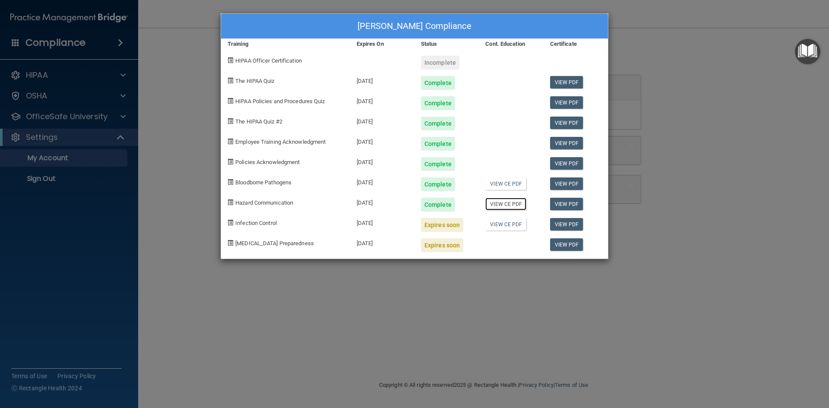
click at [506, 207] on link "View CE PDF" at bounding box center [505, 204] width 41 height 13
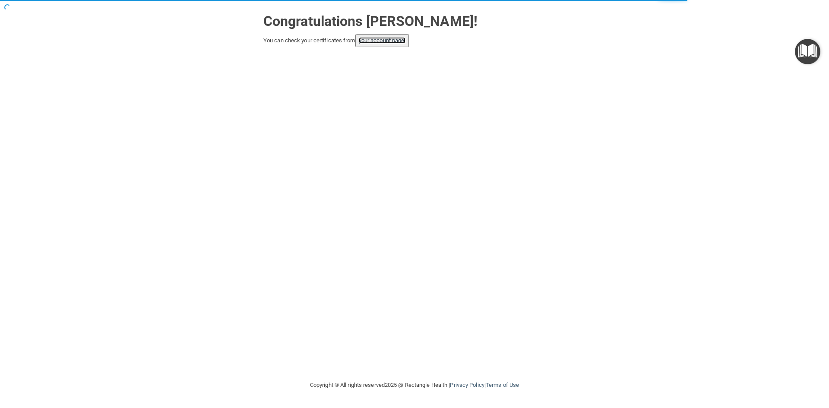
click at [396, 38] on link "your account page!" at bounding box center [382, 40] width 47 height 6
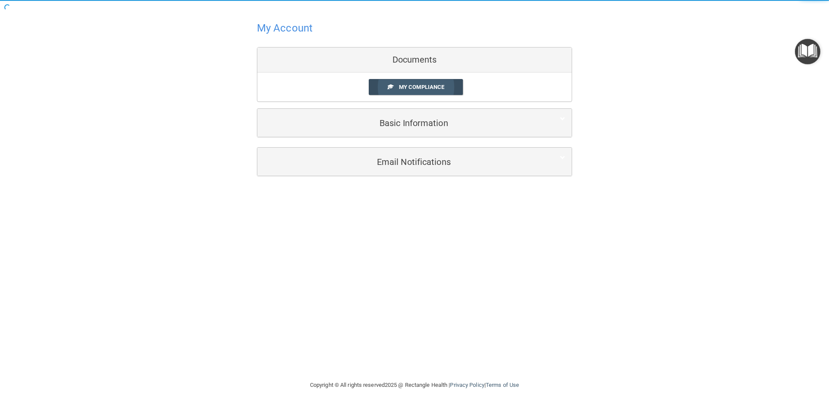
click at [422, 90] on span "My Compliance" at bounding box center [421, 87] width 45 height 6
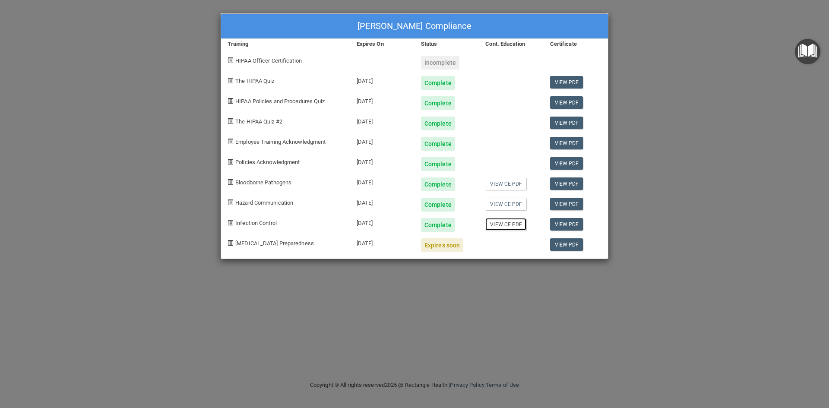
click at [496, 223] on link "View CE PDF" at bounding box center [505, 224] width 41 height 13
click at [441, 243] on div "Expires soon" at bounding box center [442, 245] width 42 height 14
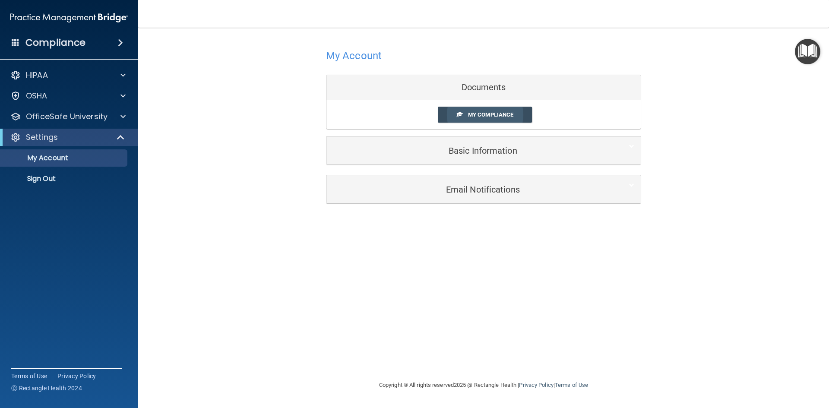
click at [498, 114] on span "My Compliance" at bounding box center [490, 114] width 45 height 6
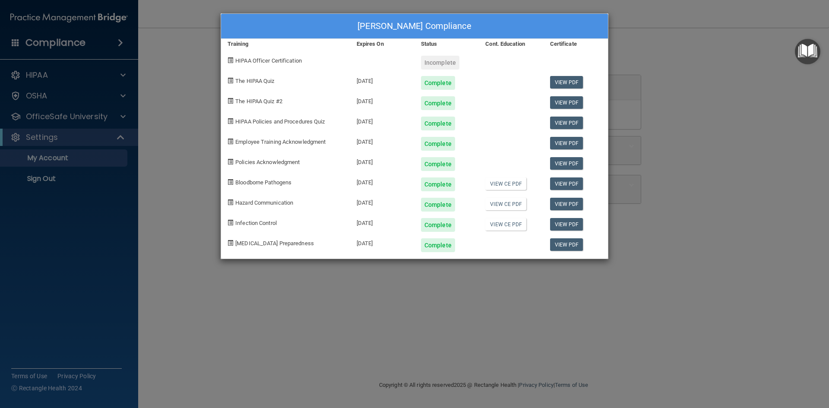
click at [157, 39] on div "[PERSON_NAME] Compliance Training Expires On Status Cont. Education Certificate…" at bounding box center [414, 204] width 829 height 408
